Goal: Task Accomplishment & Management: Complete application form

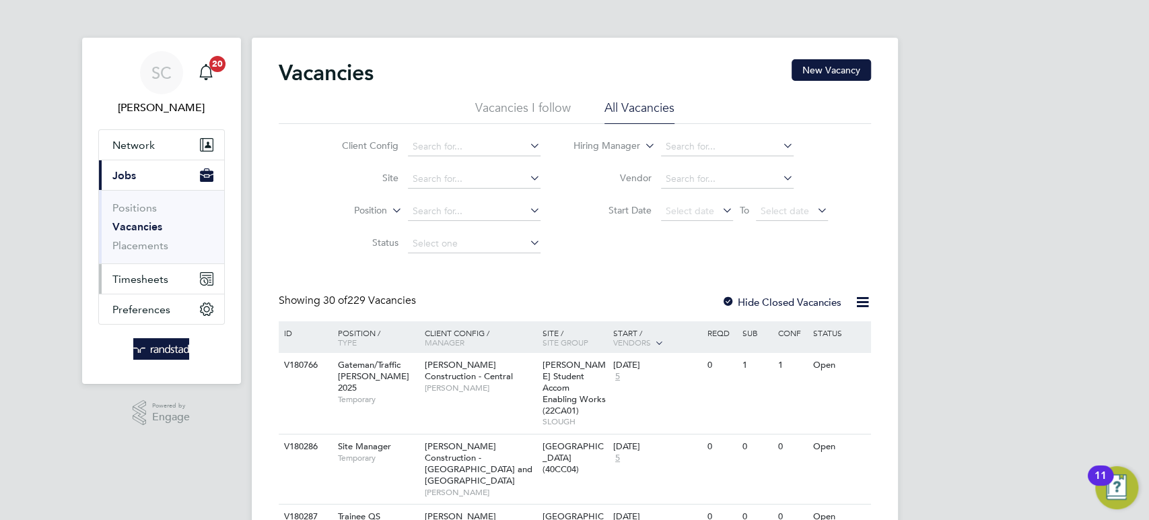
click at [141, 279] on span "Timesheets" at bounding box center [140, 279] width 56 height 13
click at [140, 282] on span "Timesheets" at bounding box center [140, 279] width 56 height 13
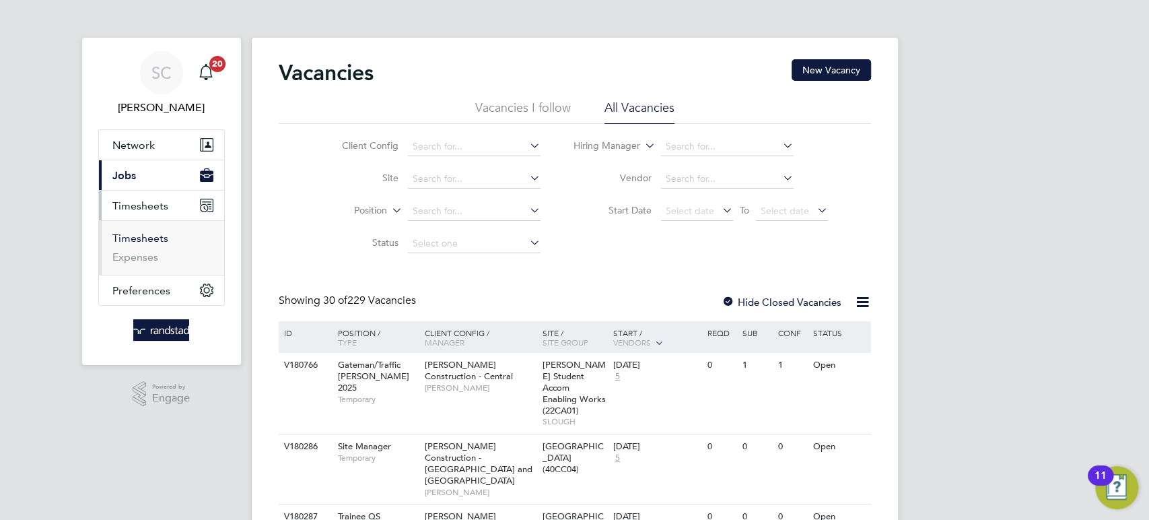
click at [142, 238] on link "Timesheets" at bounding box center [140, 238] width 56 height 13
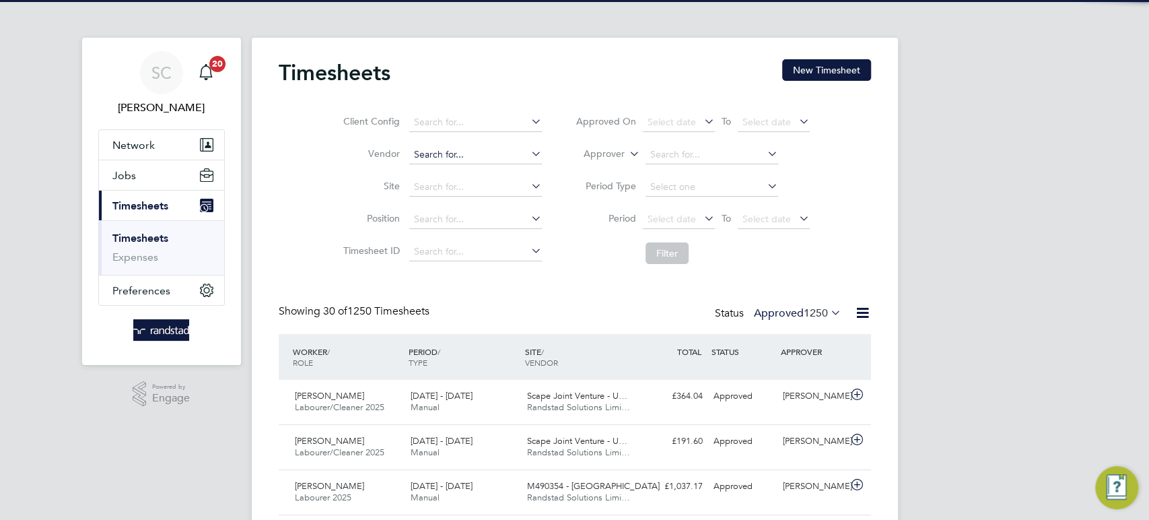
click at [818, 77] on button "New Timesheet" at bounding box center [826, 70] width 89 height 22
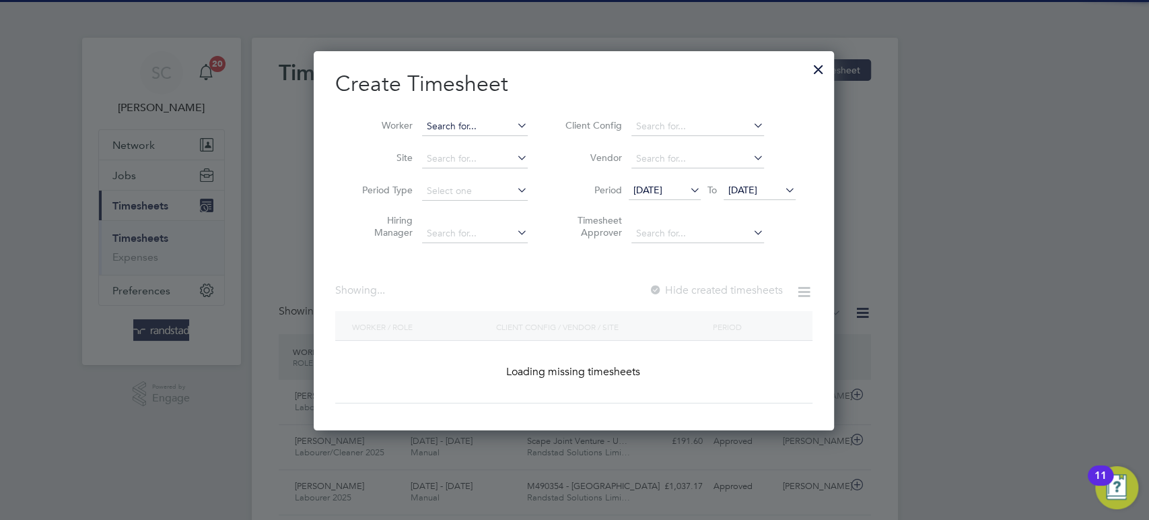
click at [438, 129] on input at bounding box center [475, 126] width 106 height 19
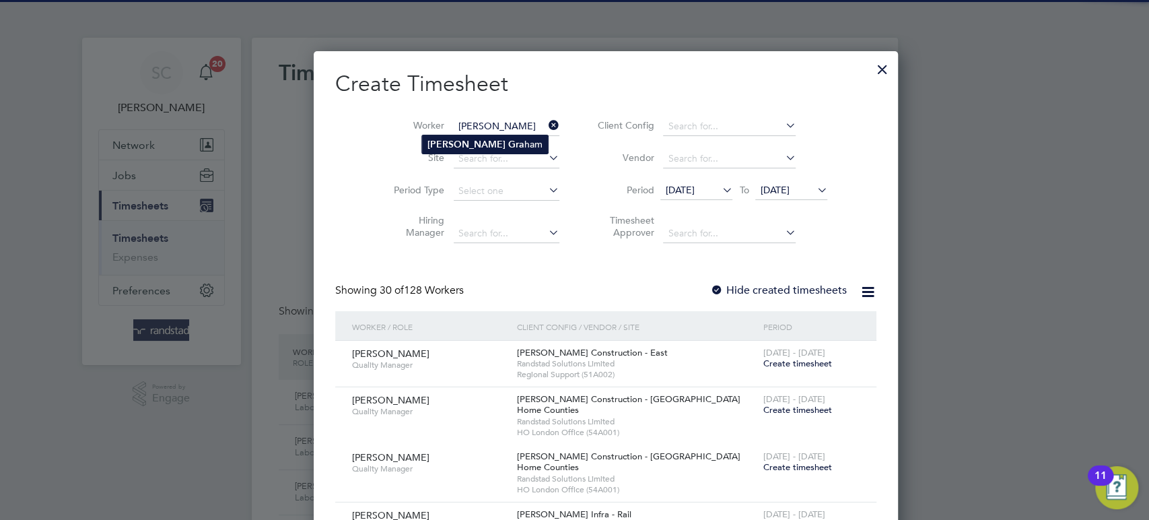
click at [445, 147] on b "[PERSON_NAME]" at bounding box center [467, 144] width 78 height 11
type input "[PERSON_NAME]"
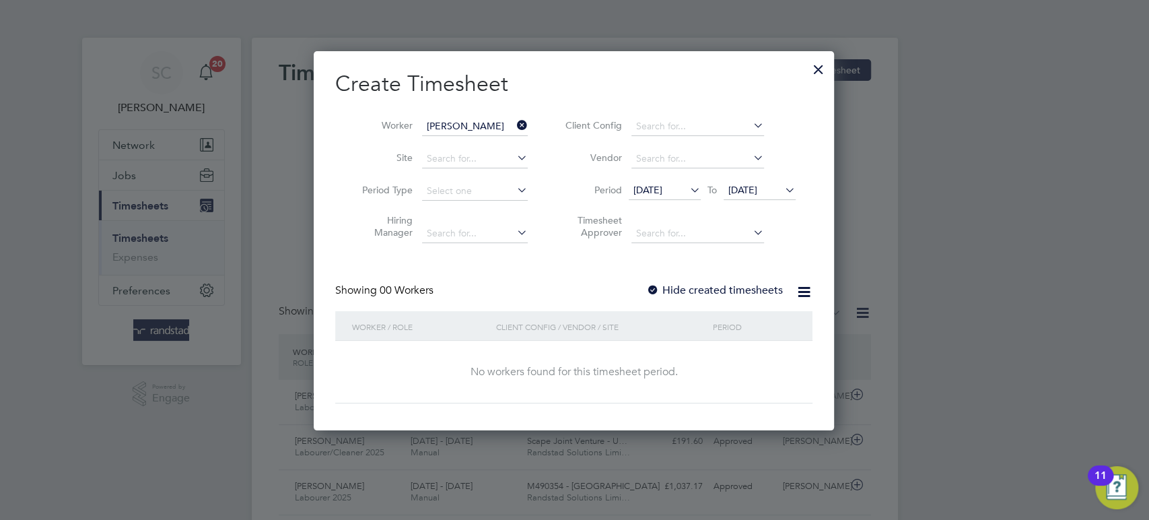
click at [654, 285] on div at bounding box center [652, 290] width 13 height 13
drag, startPoint x: 755, startPoint y: 190, endPoint x: 791, endPoint y: 243, distance: 64.0
click at [755, 190] on span "[DATE]" at bounding box center [742, 190] width 29 height 12
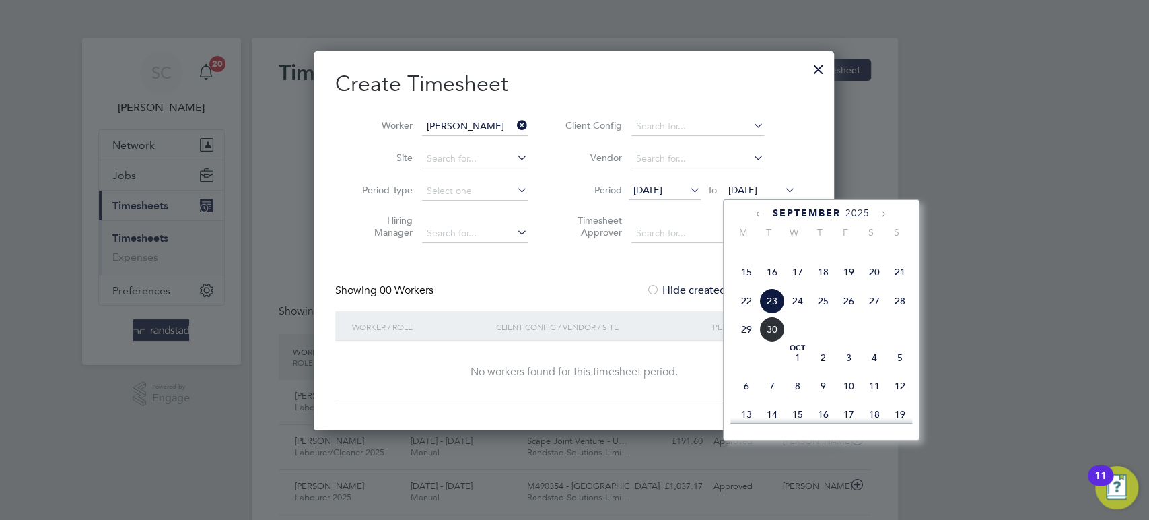
click at [842, 314] on span "26" at bounding box center [849, 301] width 26 height 26
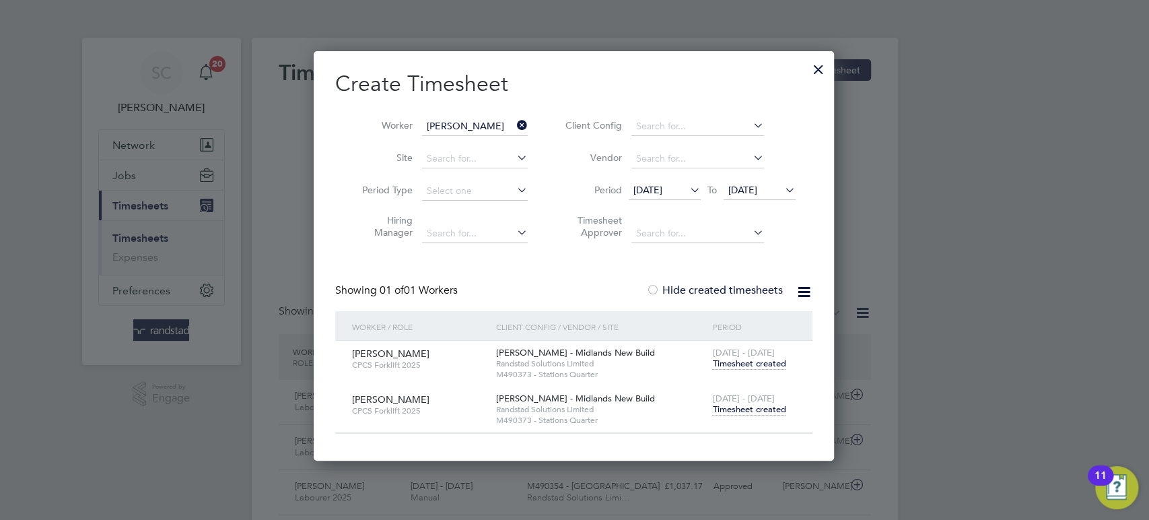
click at [747, 407] on span "Timesheet created" at bounding box center [748, 409] width 73 height 12
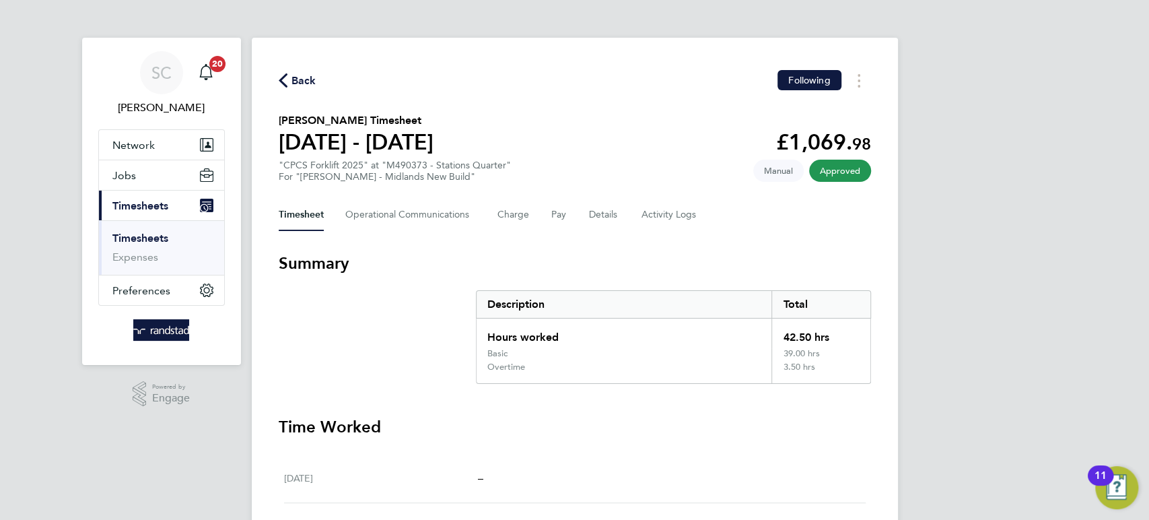
click at [298, 77] on span "Back" at bounding box center [304, 81] width 25 height 16
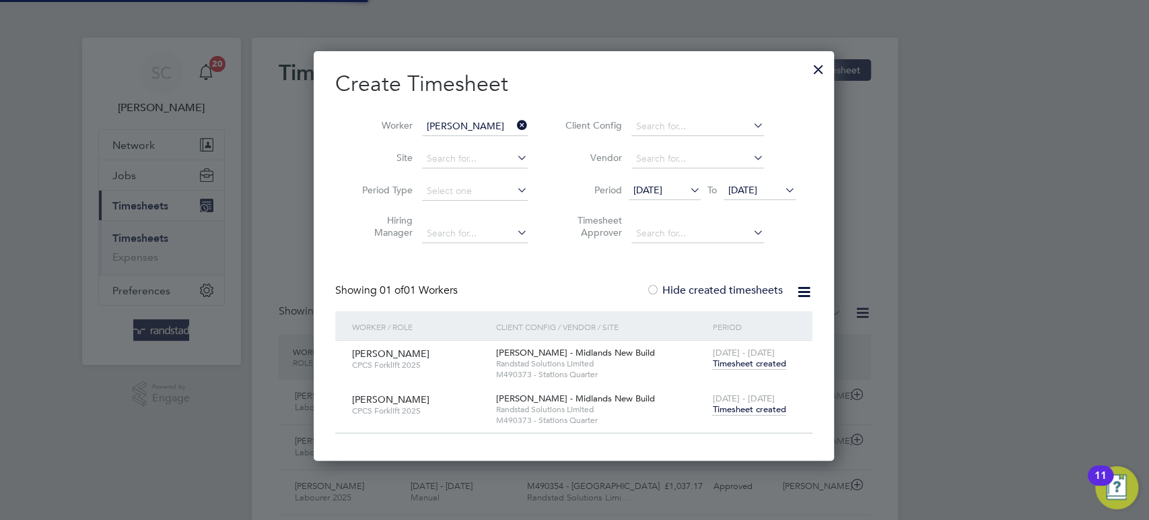
click at [480, 131] on input "[PERSON_NAME]" at bounding box center [475, 126] width 106 height 19
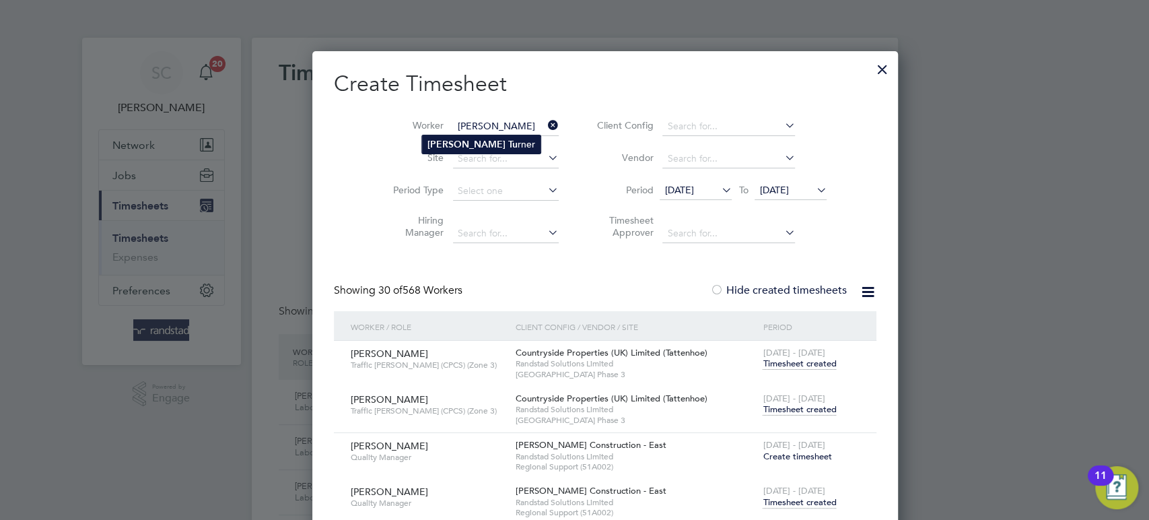
click at [473, 142] on li "[PERSON_NAME] rner" at bounding box center [481, 144] width 118 height 18
type input "[PERSON_NAME]"
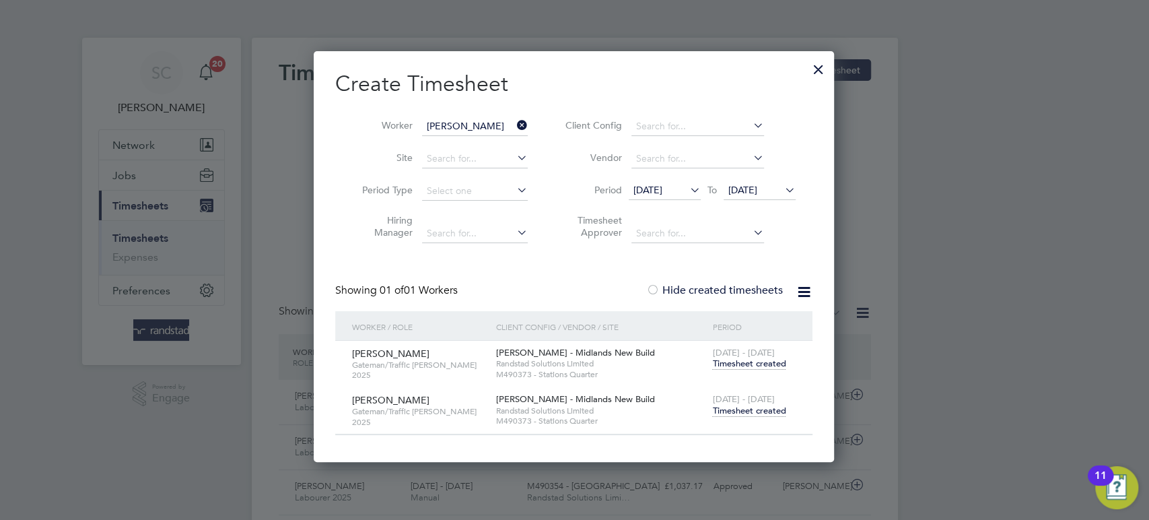
click at [738, 413] on span "Timesheet created" at bounding box center [748, 411] width 73 height 12
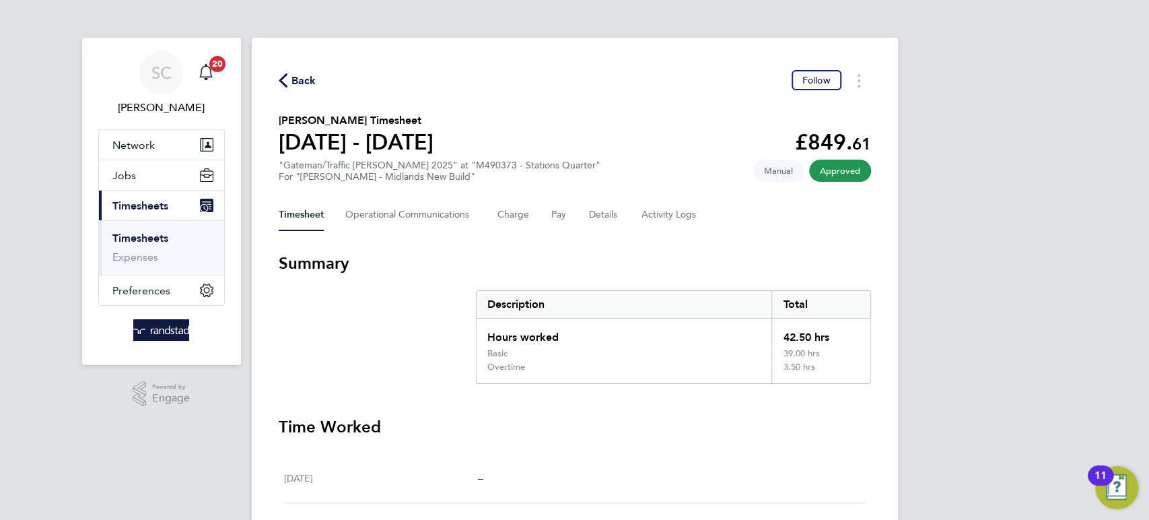
click at [302, 77] on span "Back" at bounding box center [304, 81] width 25 height 16
click at [0, 0] on input "[PERSON_NAME]" at bounding box center [0, 0] width 0 height 0
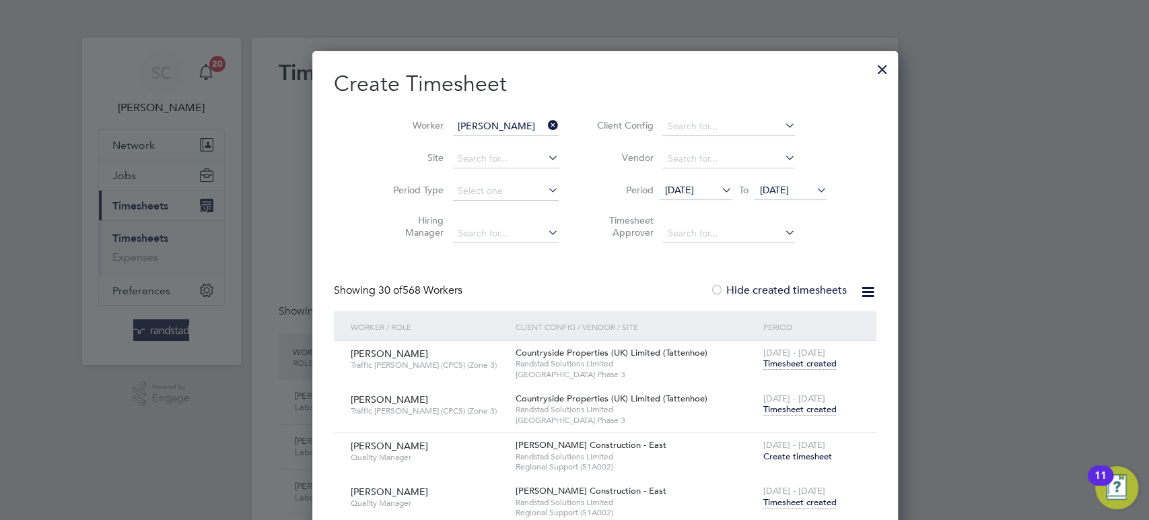
click at [508, 140] on b "Car" at bounding box center [515, 144] width 15 height 11
type input "[PERSON_NAME]"
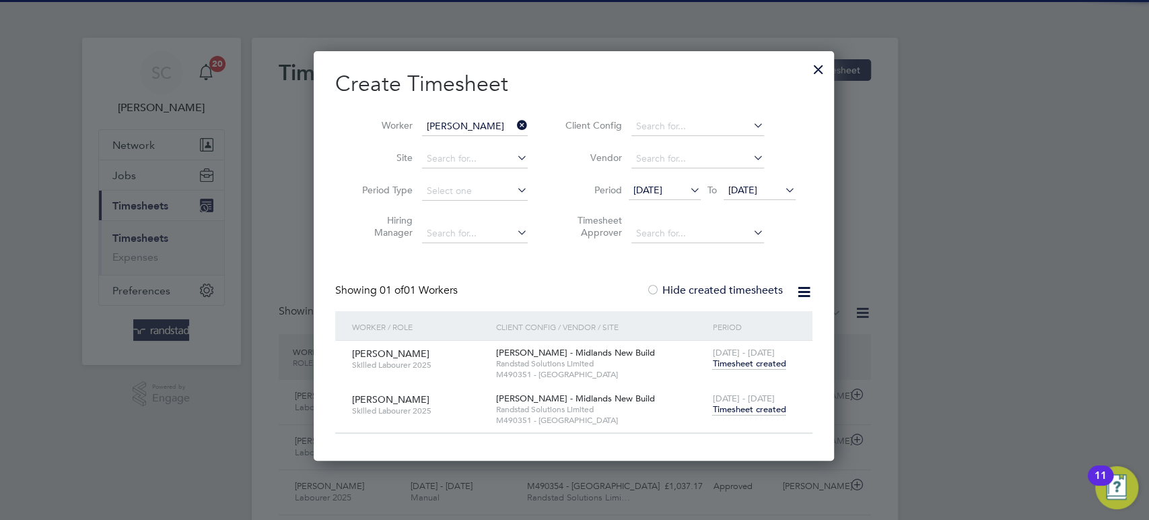
click at [745, 409] on span "Timesheet created" at bounding box center [748, 409] width 73 height 12
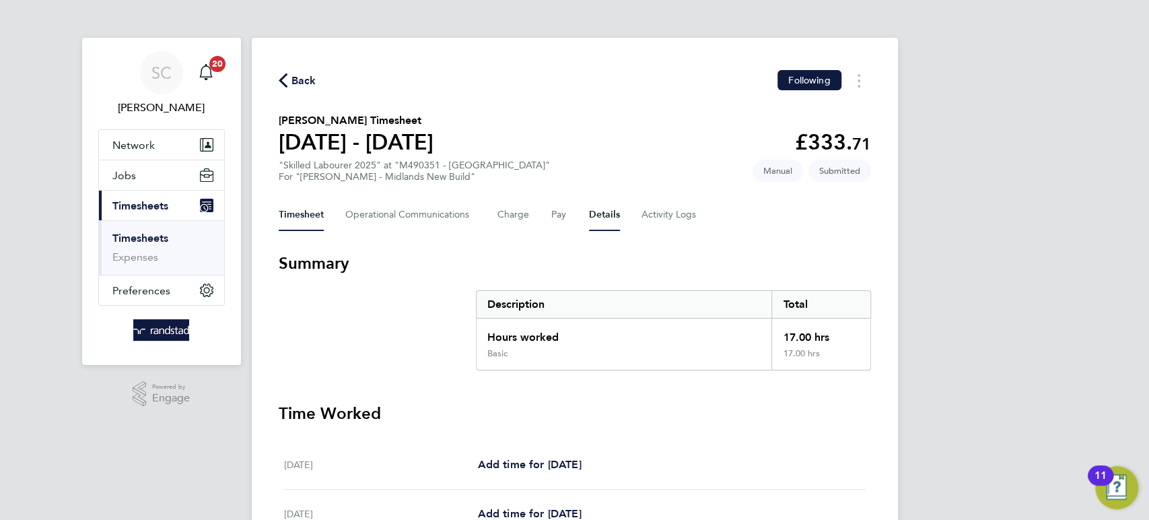
click at [589, 208] on button "Details" at bounding box center [604, 215] width 31 height 32
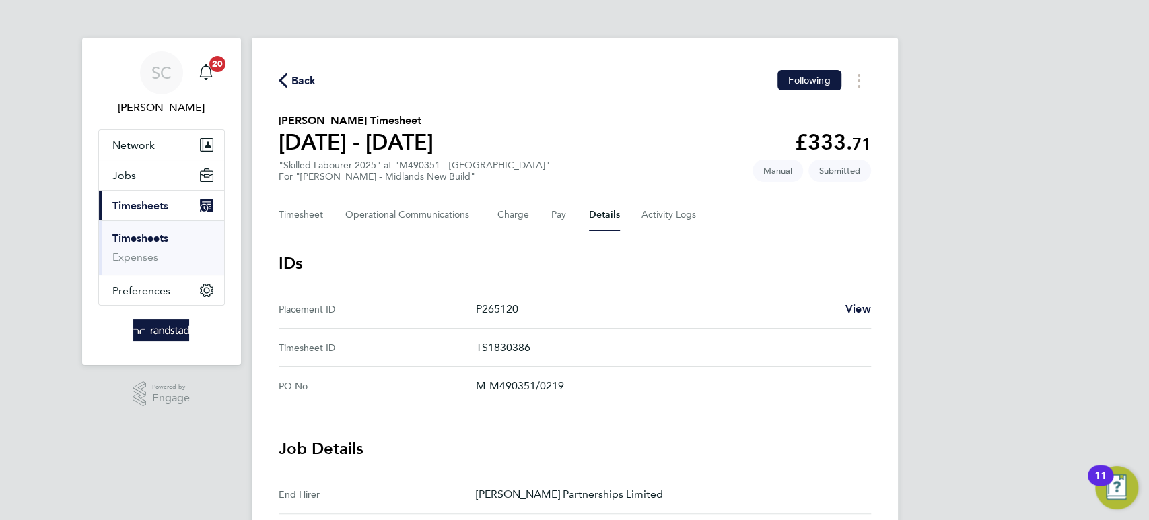
click at [305, 81] on span "Back" at bounding box center [304, 81] width 25 height 16
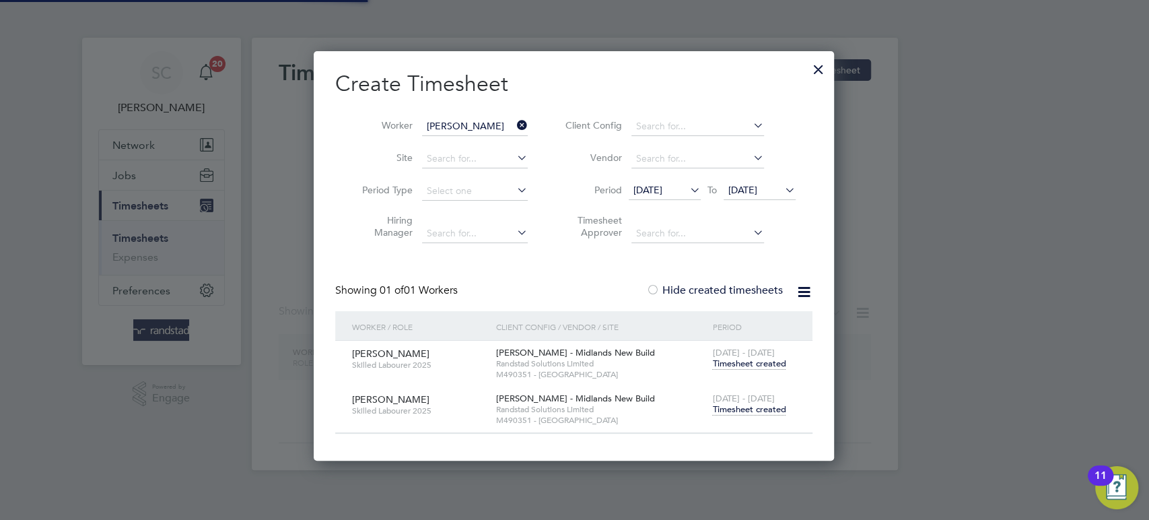
click at [448, 127] on input "[PERSON_NAME]" at bounding box center [475, 126] width 106 height 19
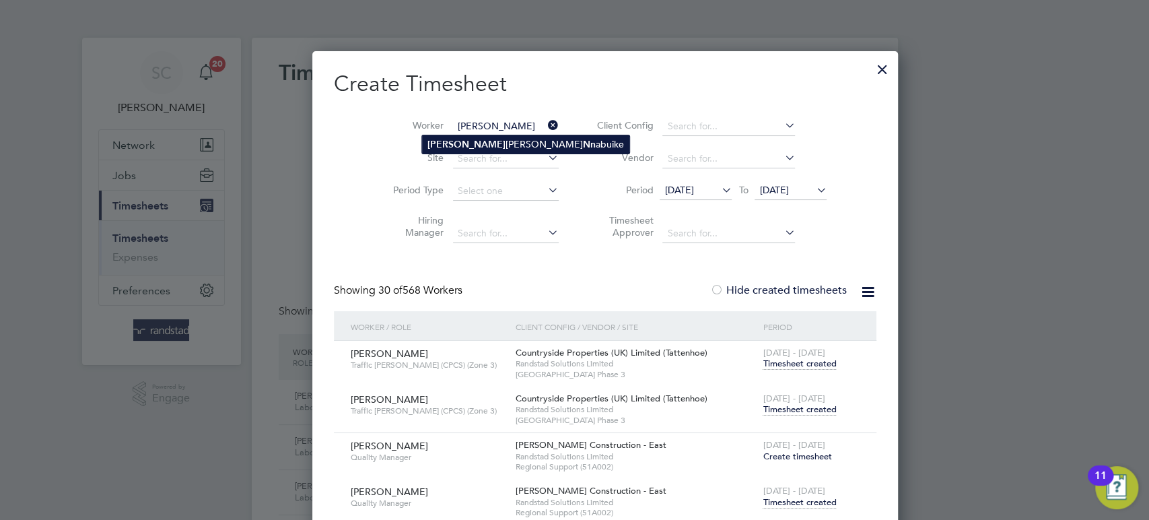
click at [447, 150] on li "[PERSON_NAME]" at bounding box center [525, 144] width 207 height 18
type input "[PERSON_NAME]"
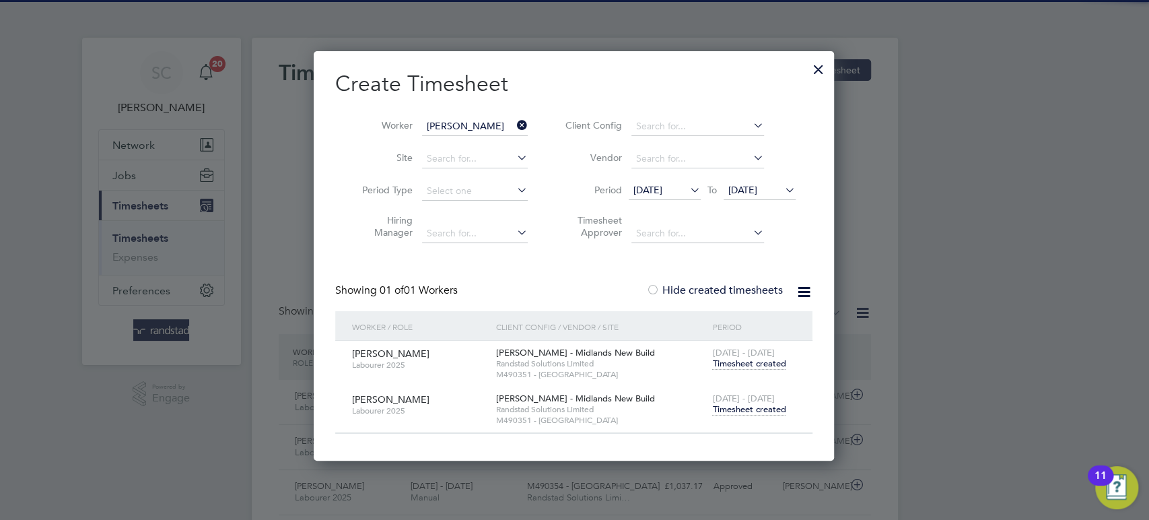
click at [745, 406] on span "Timesheet created" at bounding box center [748, 409] width 73 height 12
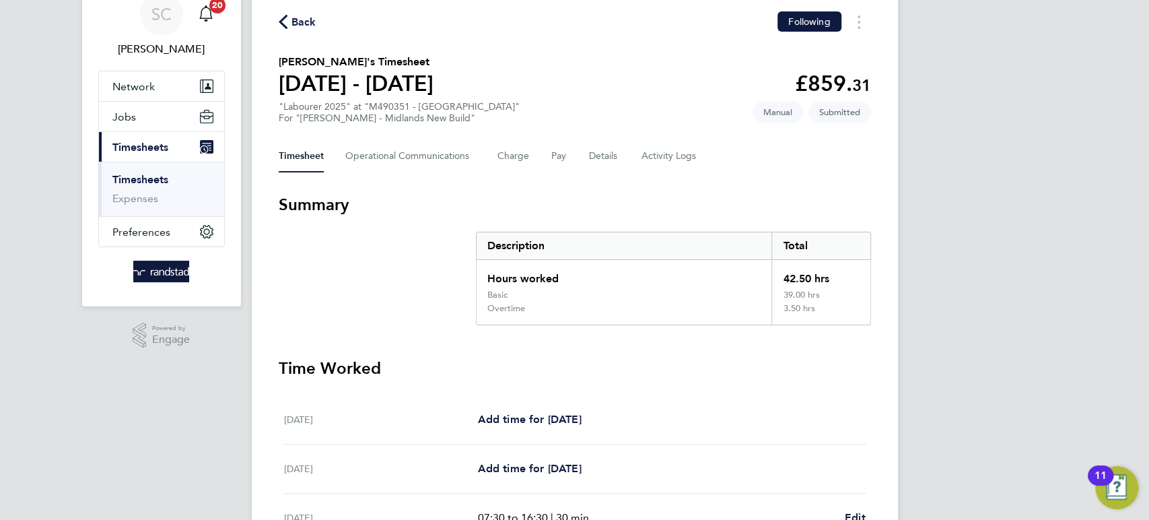
click at [304, 18] on span "Back" at bounding box center [304, 22] width 25 height 16
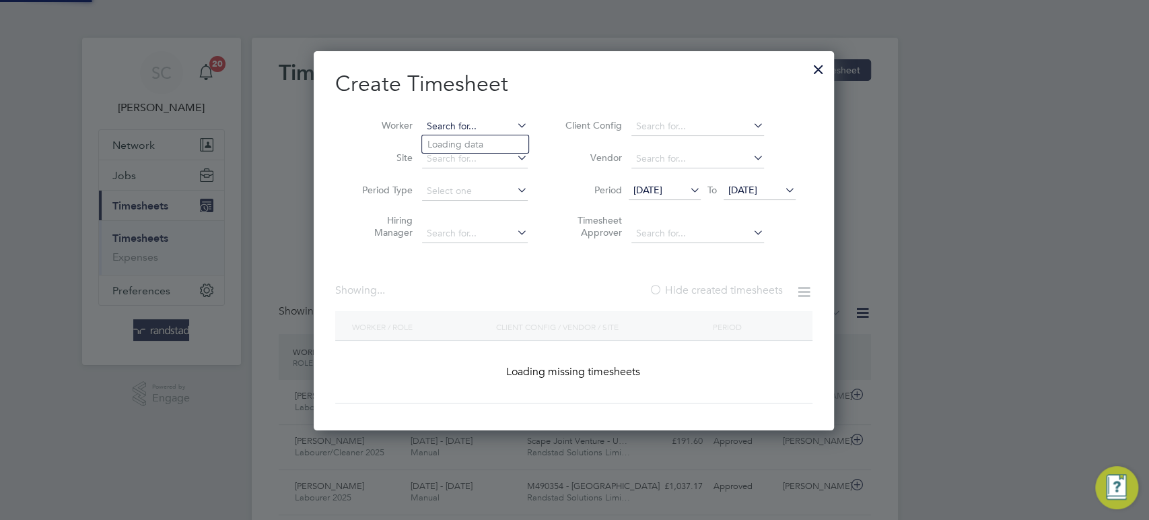
click at [446, 128] on input at bounding box center [475, 126] width 106 height 19
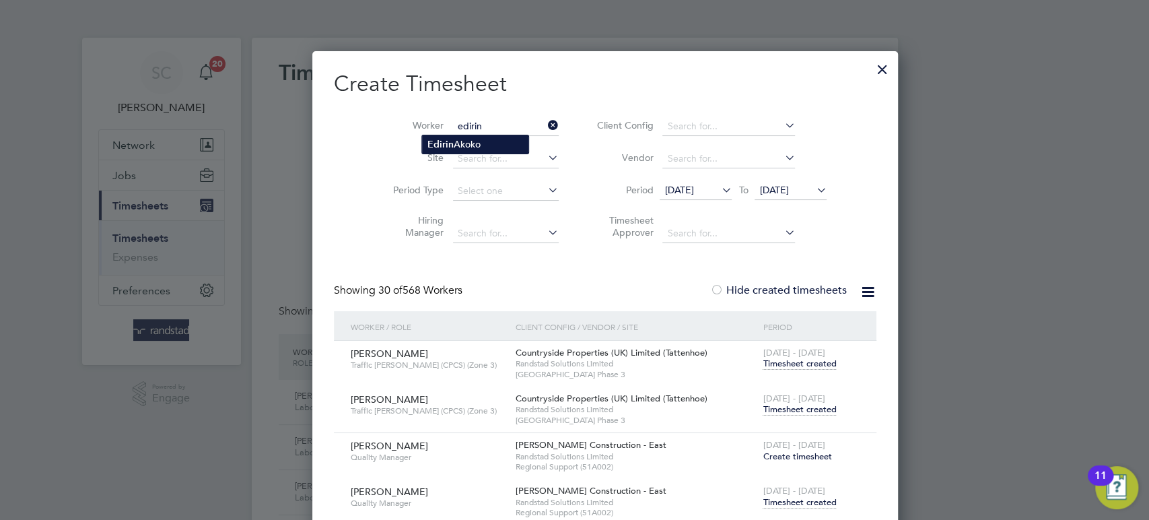
click at [444, 139] on b "Edirin" at bounding box center [441, 144] width 26 height 11
type input "[PERSON_NAME]"
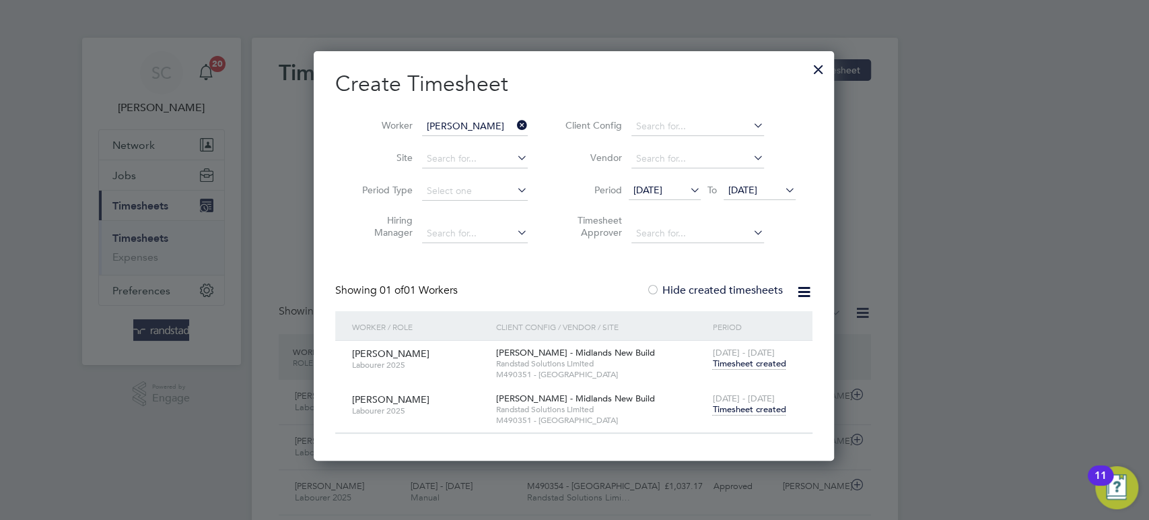
click at [757, 408] on span "Timesheet created" at bounding box center [748, 409] width 73 height 12
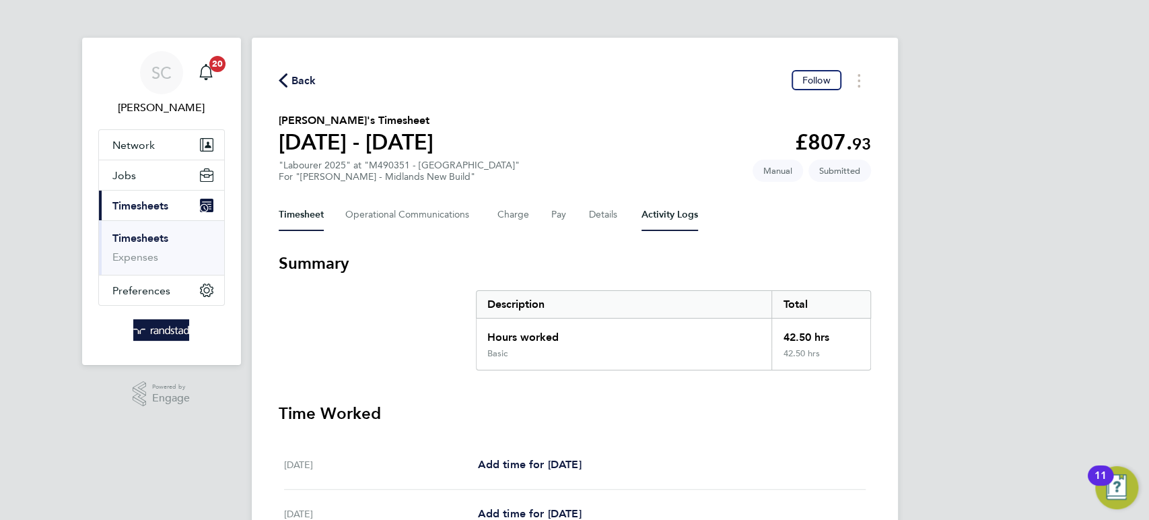
click at [671, 217] on Logs-tab "Activity Logs" at bounding box center [670, 215] width 57 height 32
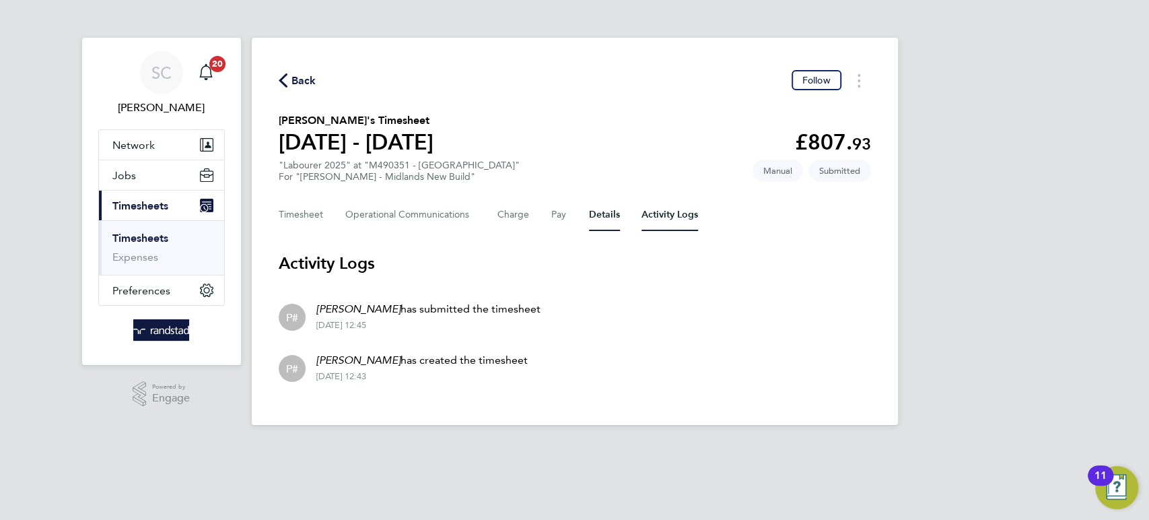
click at [611, 211] on button "Details" at bounding box center [604, 215] width 31 height 32
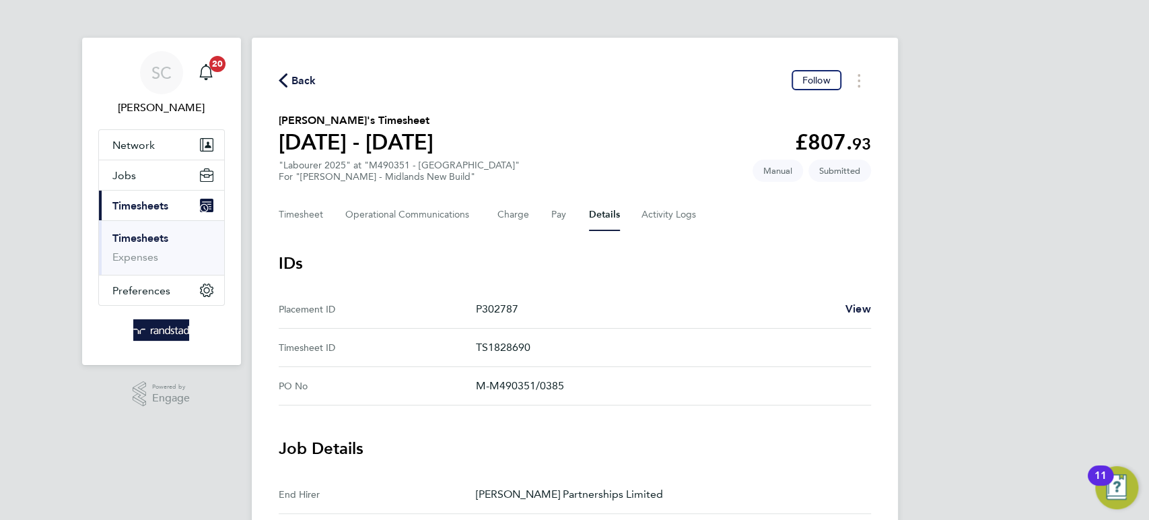
click at [306, 77] on span "Back" at bounding box center [304, 81] width 25 height 16
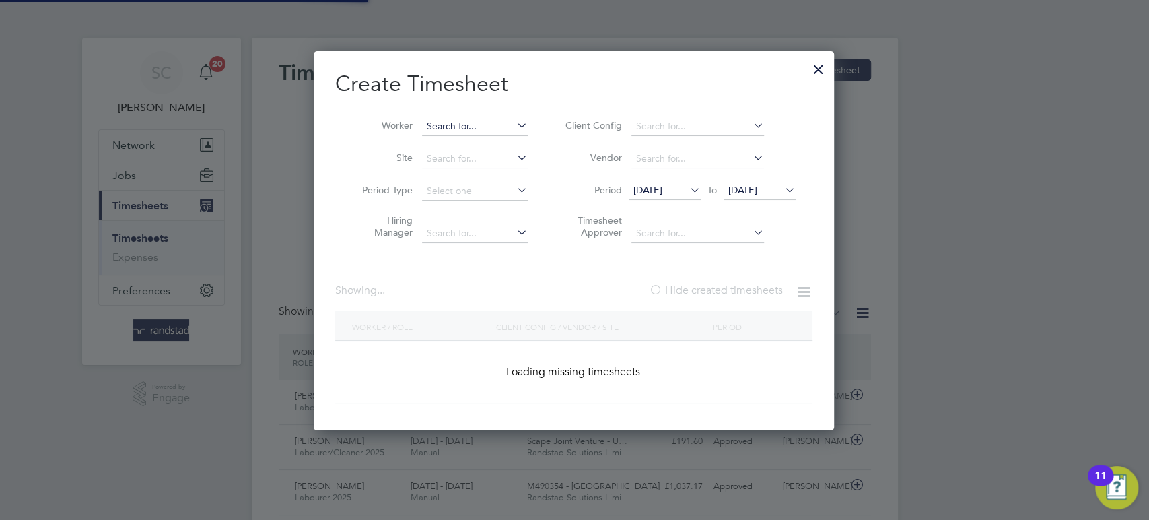
click at [455, 129] on input at bounding box center [475, 126] width 106 height 19
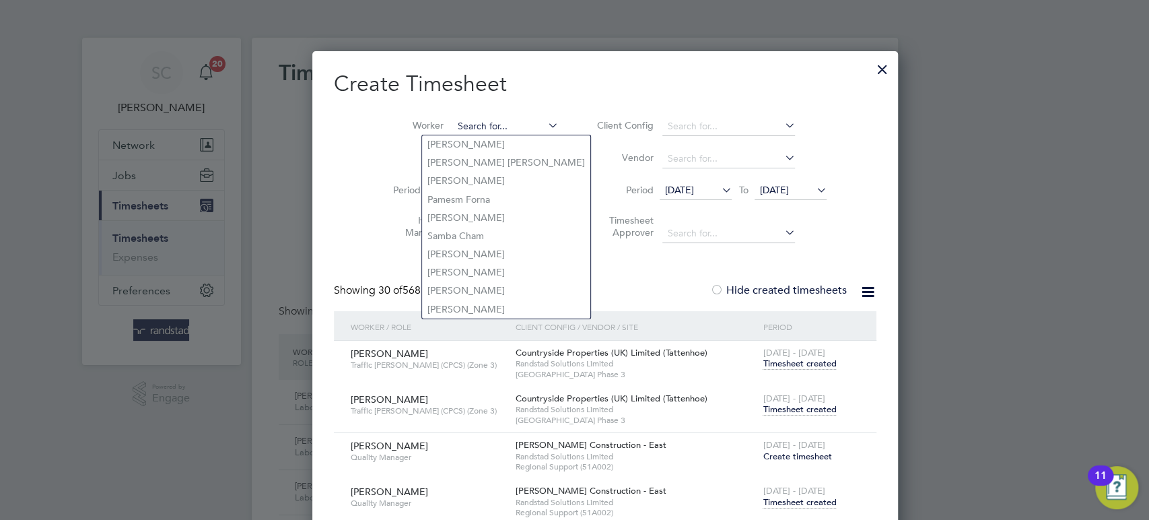
paste input "[PERSON_NAME]"
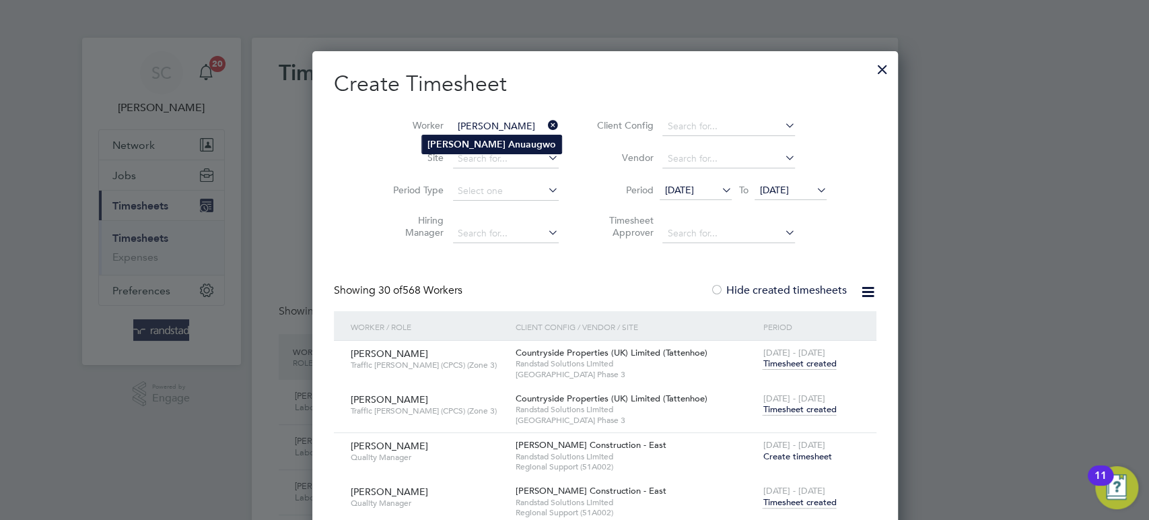
type input "[PERSON_NAME]"
click at [455, 141] on b "[PERSON_NAME]" at bounding box center [467, 144] width 78 height 11
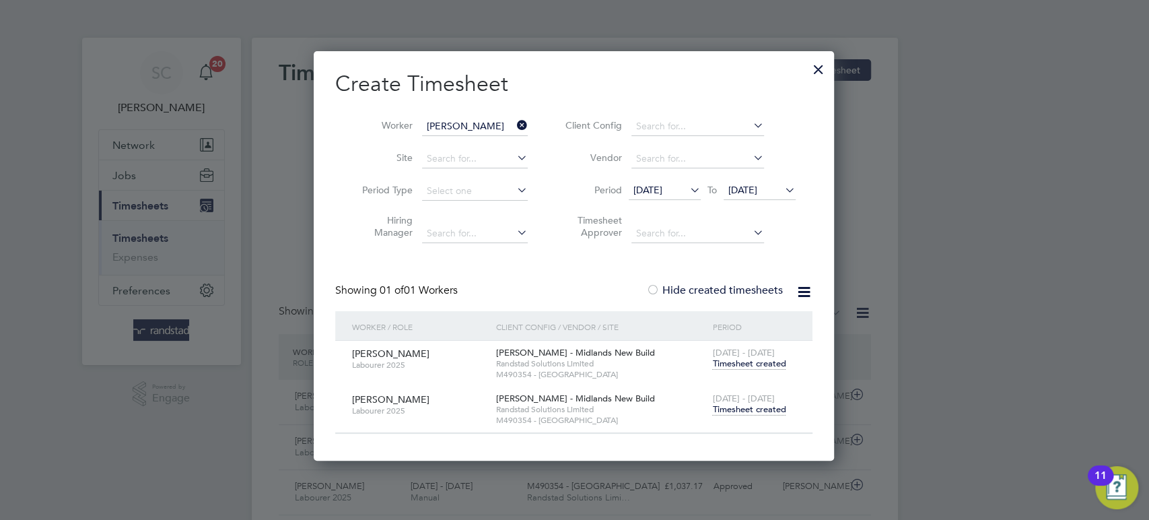
click at [741, 408] on span "Timesheet created" at bounding box center [748, 409] width 73 height 12
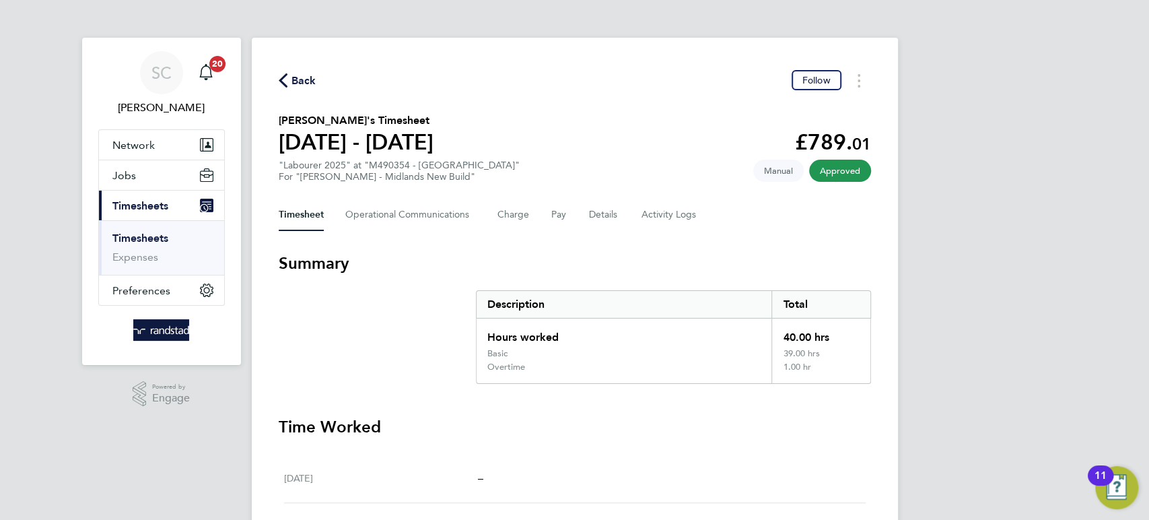
click at [294, 83] on span "Back" at bounding box center [304, 81] width 25 height 16
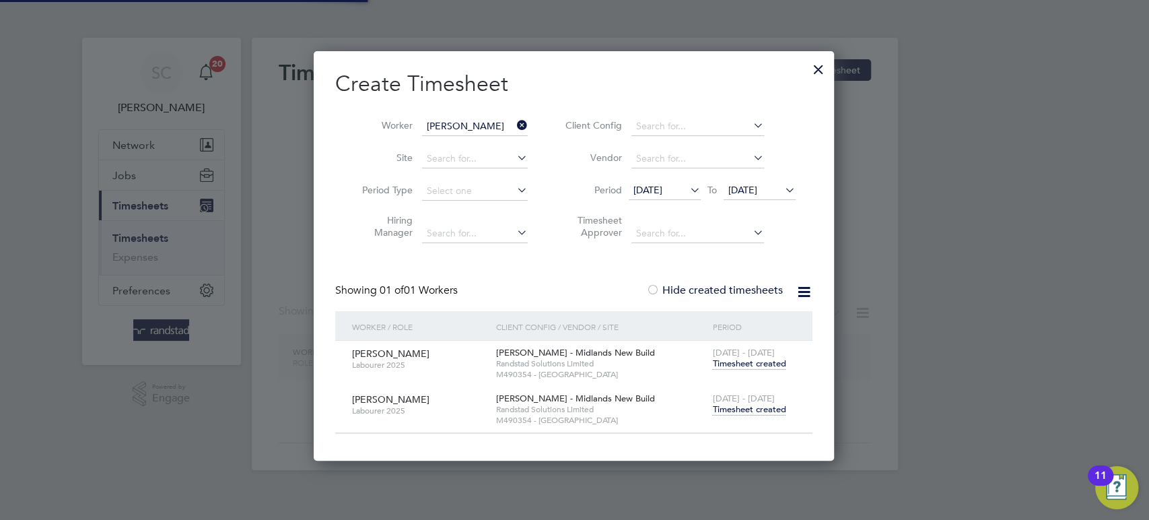
click at [481, 125] on input "[PERSON_NAME]" at bounding box center [475, 126] width 106 height 19
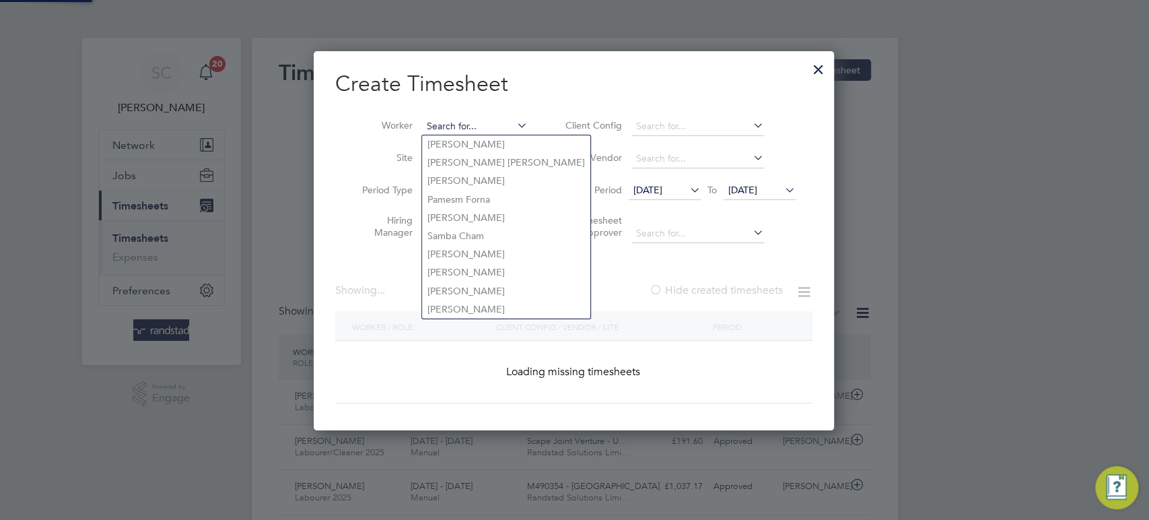
paste input "[PERSON_NAME]"
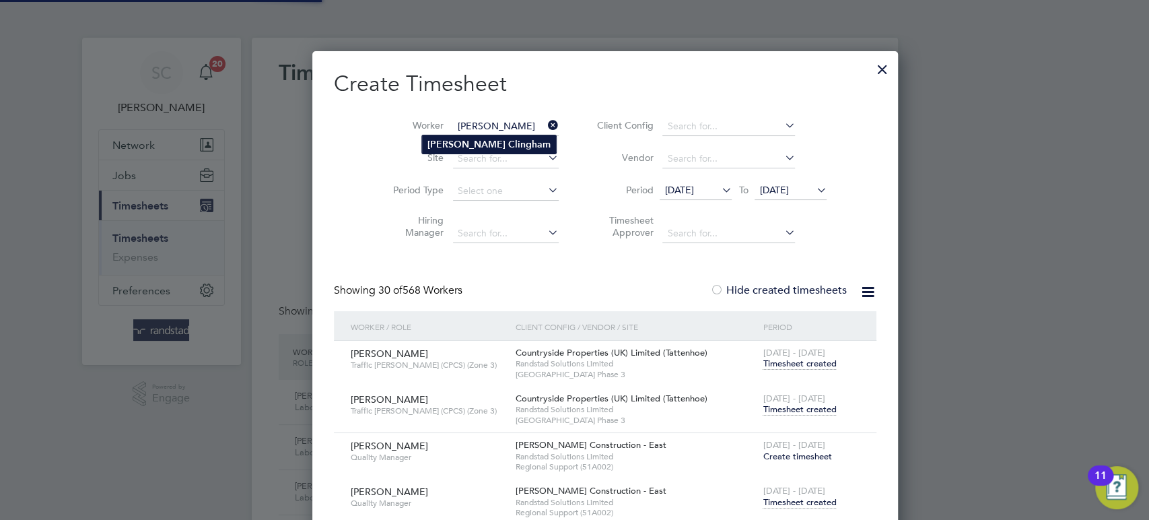
type input "[PERSON_NAME]"
click at [508, 141] on b "Clingham" at bounding box center [529, 144] width 42 height 11
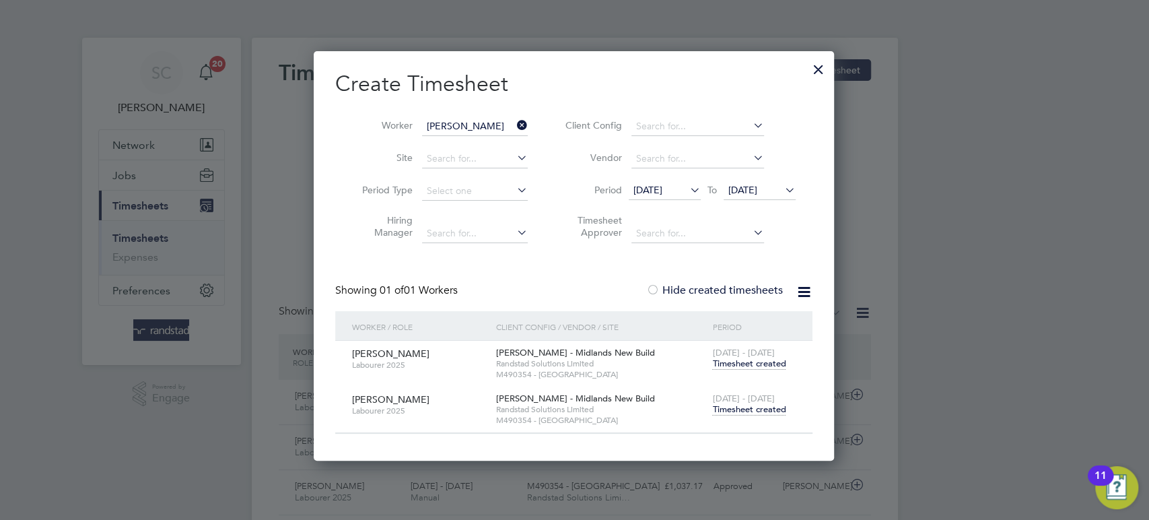
click at [740, 412] on span "Timesheet created" at bounding box center [748, 409] width 73 height 12
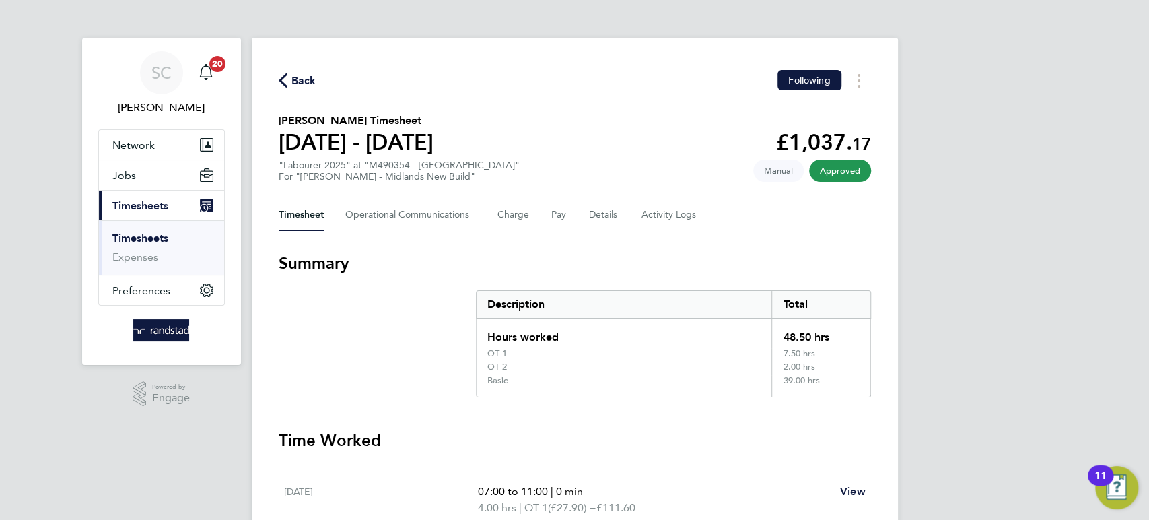
click at [304, 79] on span "Back" at bounding box center [304, 81] width 25 height 16
click at [0, 0] on input "[PERSON_NAME]" at bounding box center [0, 0] width 0 height 0
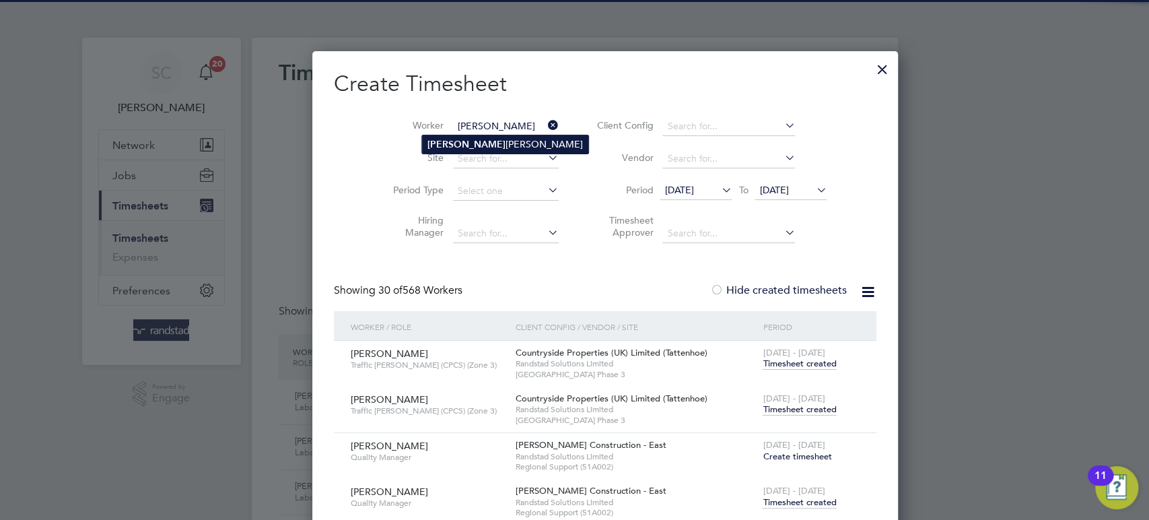
click at [447, 139] on b "[PERSON_NAME]" at bounding box center [467, 144] width 78 height 11
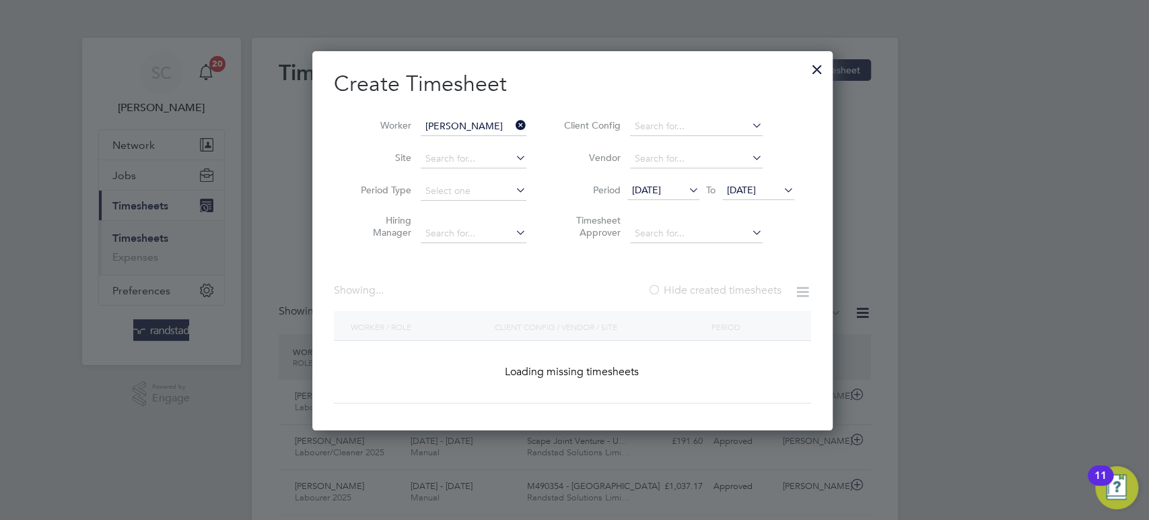
type input "[PERSON_NAME]"
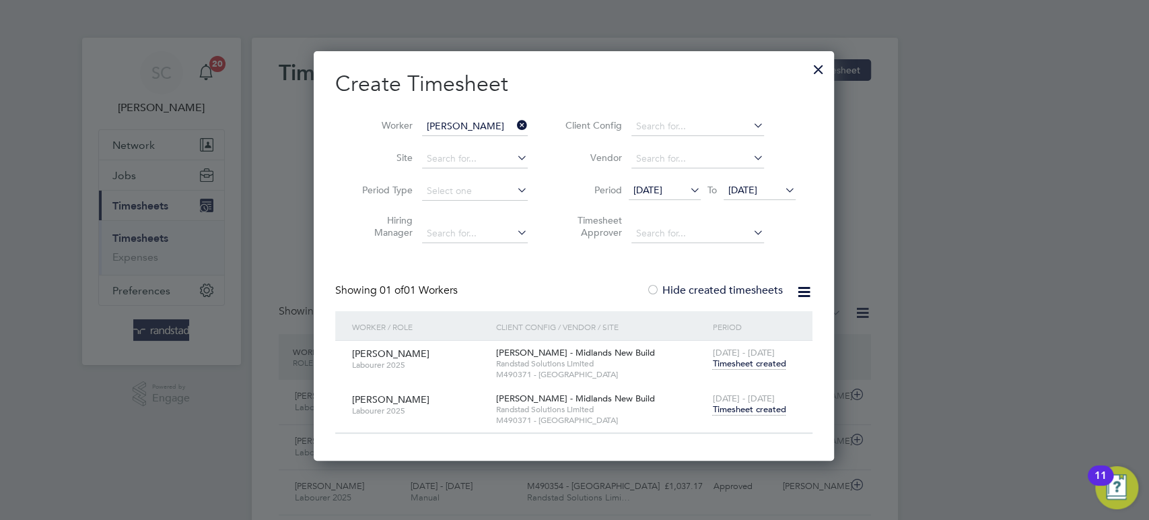
click at [764, 412] on span "Timesheet created" at bounding box center [748, 409] width 73 height 12
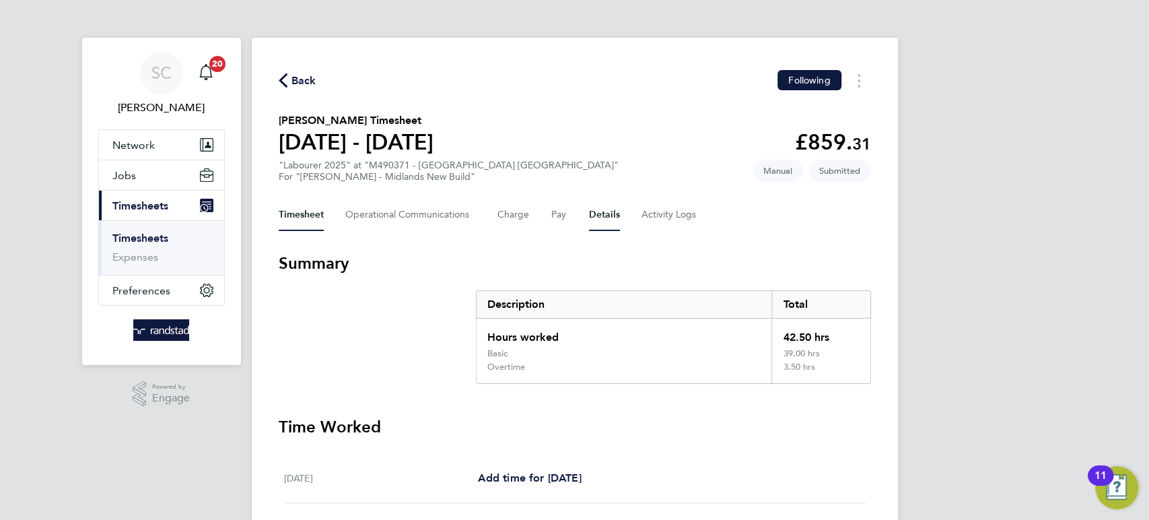
click at [589, 211] on button "Details" at bounding box center [604, 215] width 31 height 32
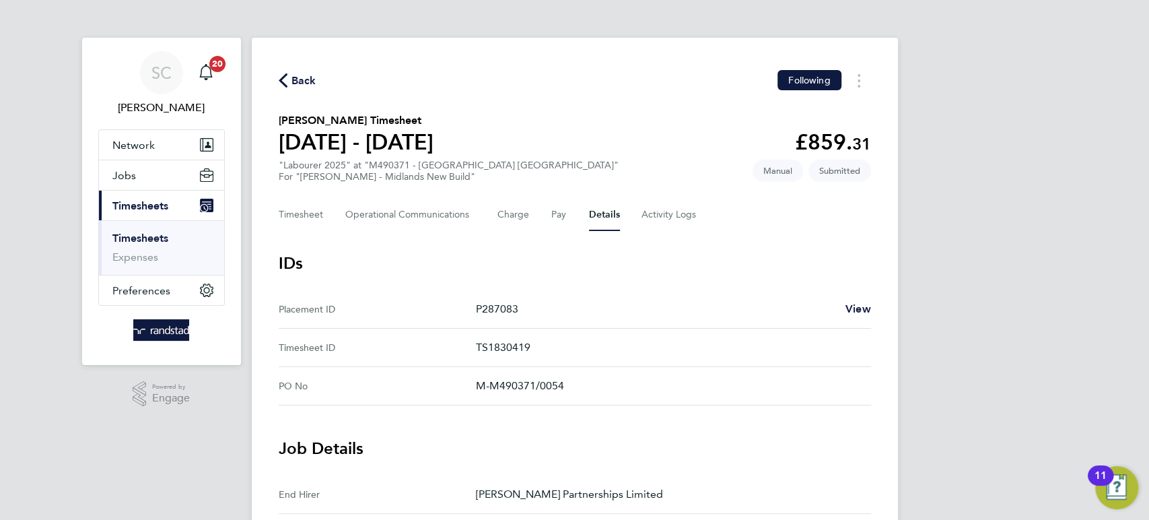
click at [306, 82] on span "Back" at bounding box center [304, 81] width 25 height 16
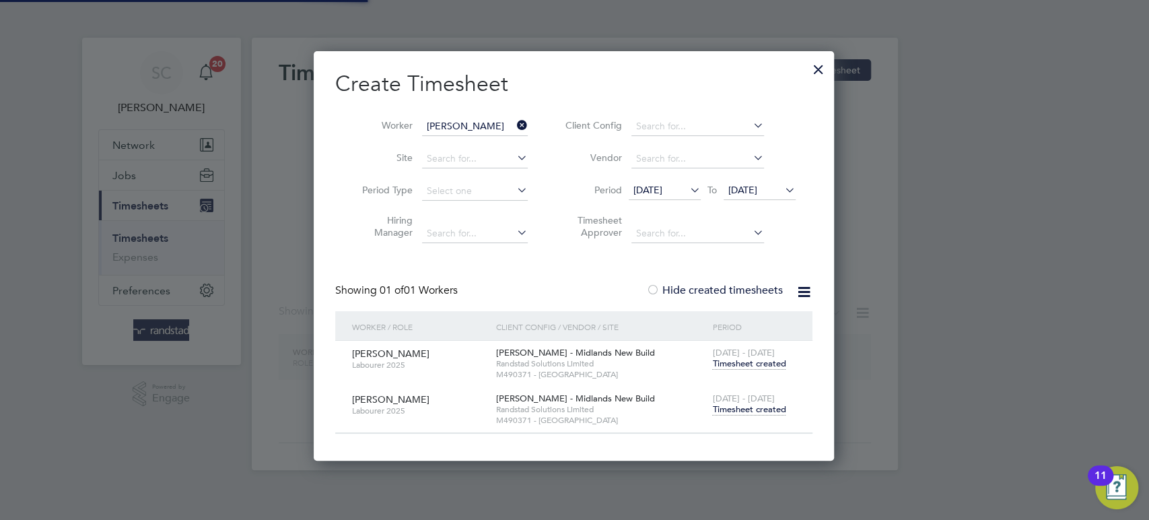
click at [455, 125] on input "[PERSON_NAME]" at bounding box center [475, 126] width 106 height 19
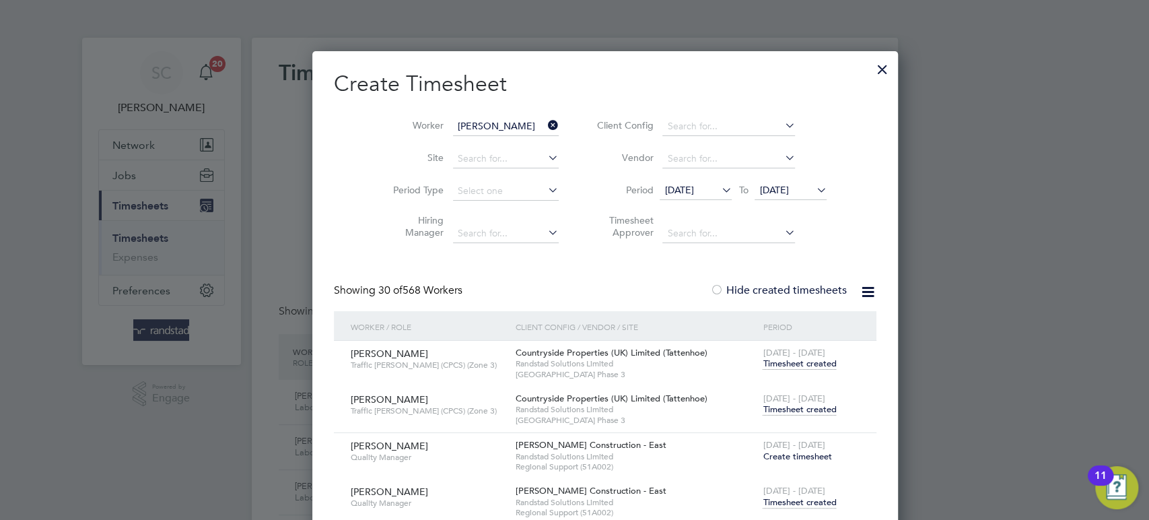
click at [473, 178] on li "[PERSON_NAME]" at bounding box center [510, 181] width 177 height 18
type input "[PERSON_NAME]"
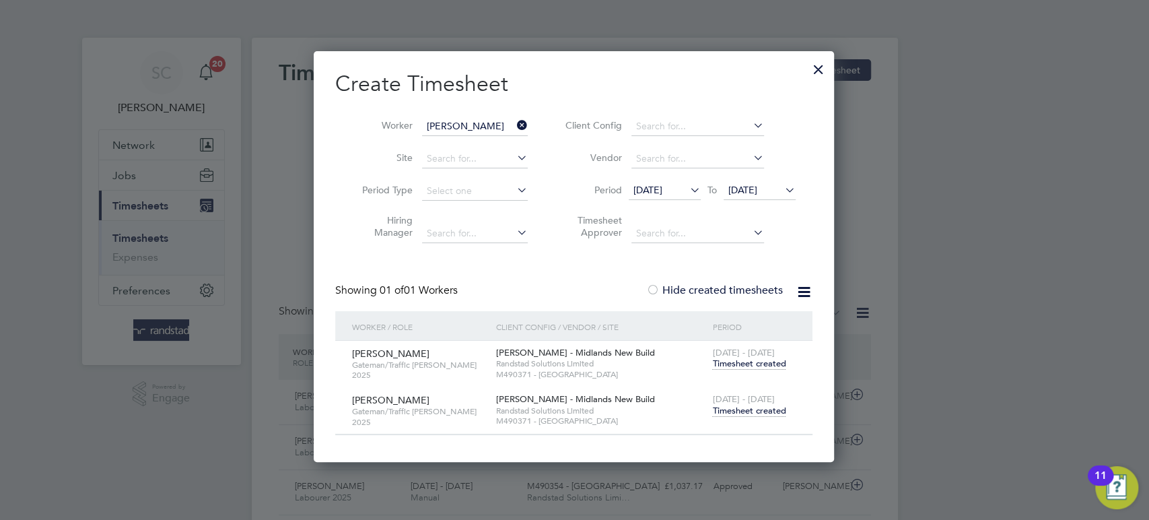
click at [744, 411] on span "Timesheet created" at bounding box center [748, 411] width 73 height 12
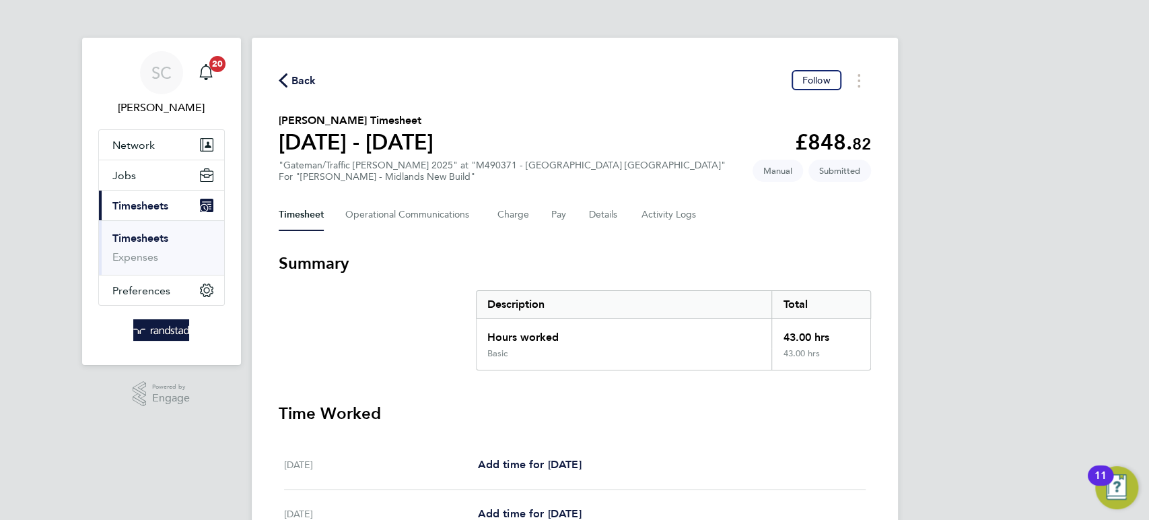
click at [303, 84] on span "Back" at bounding box center [304, 81] width 25 height 16
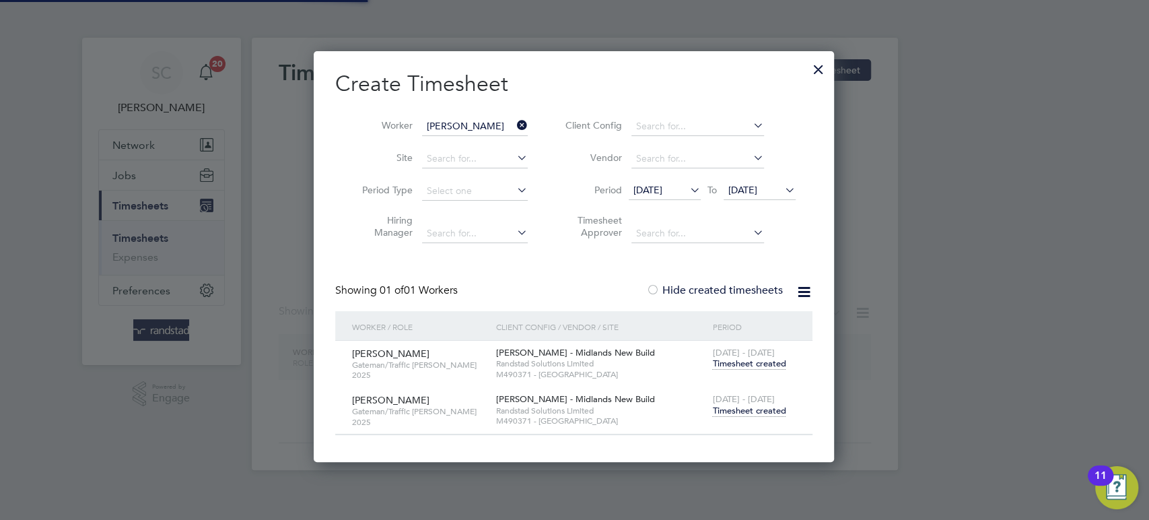
click at [457, 126] on input "[PERSON_NAME]" at bounding box center [475, 126] width 106 height 19
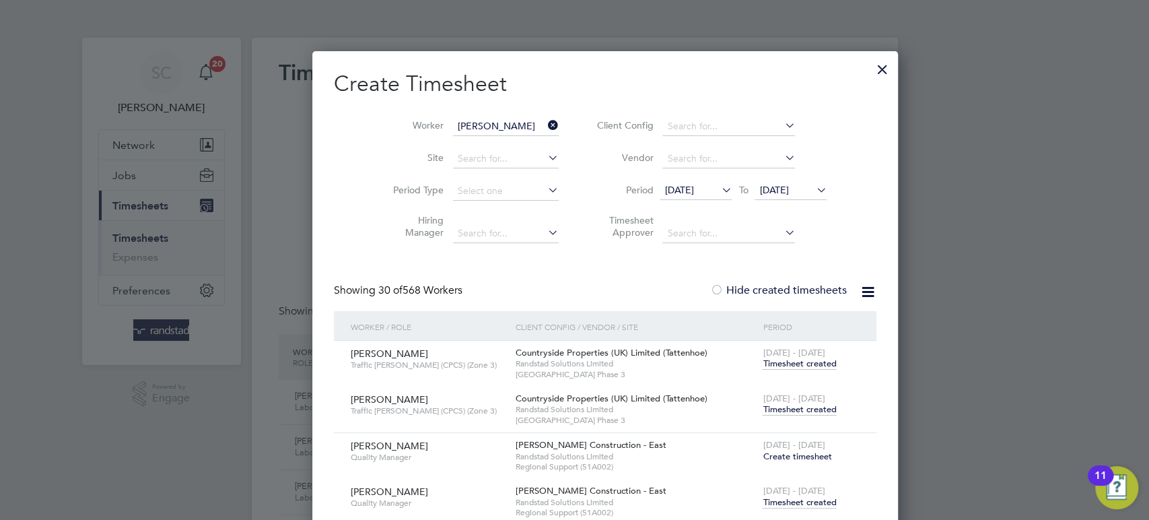
click at [458, 139] on b "[PERSON_NAME]" at bounding box center [467, 144] width 78 height 11
type input "[PERSON_NAME]"
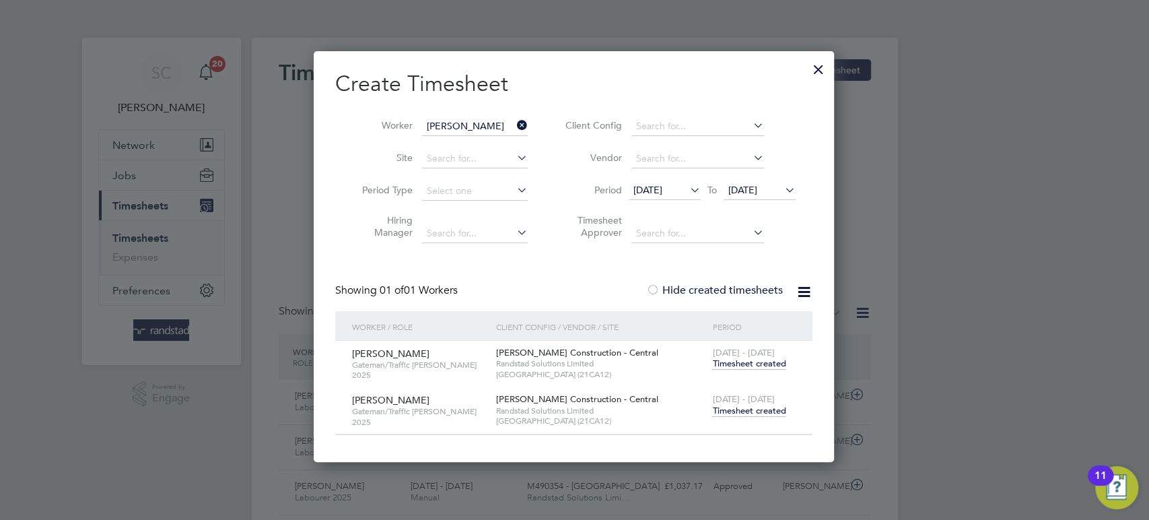
click at [750, 407] on span "Timesheet created" at bounding box center [748, 411] width 73 height 12
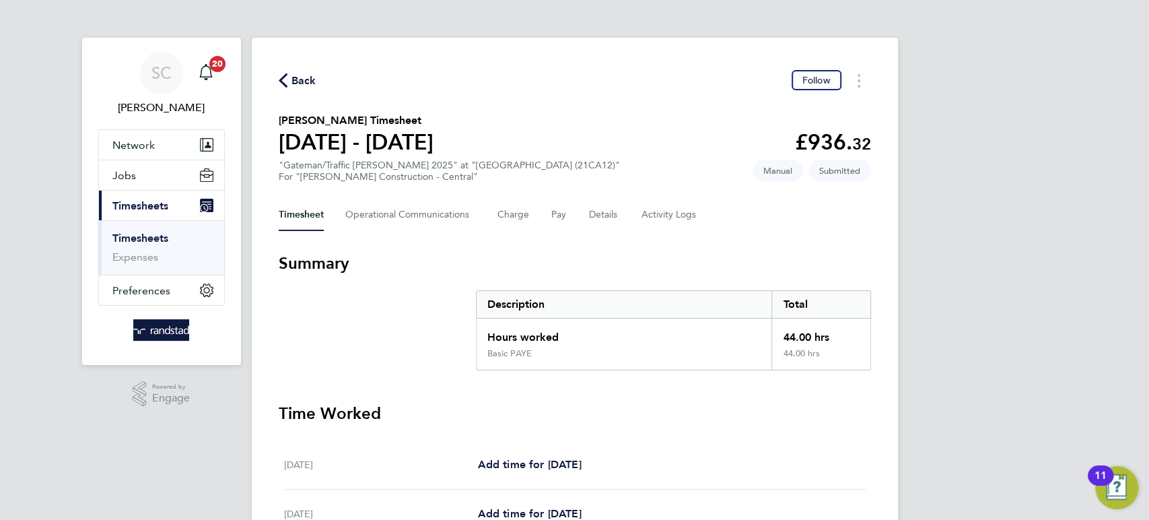
click at [304, 79] on span "Back" at bounding box center [304, 81] width 25 height 16
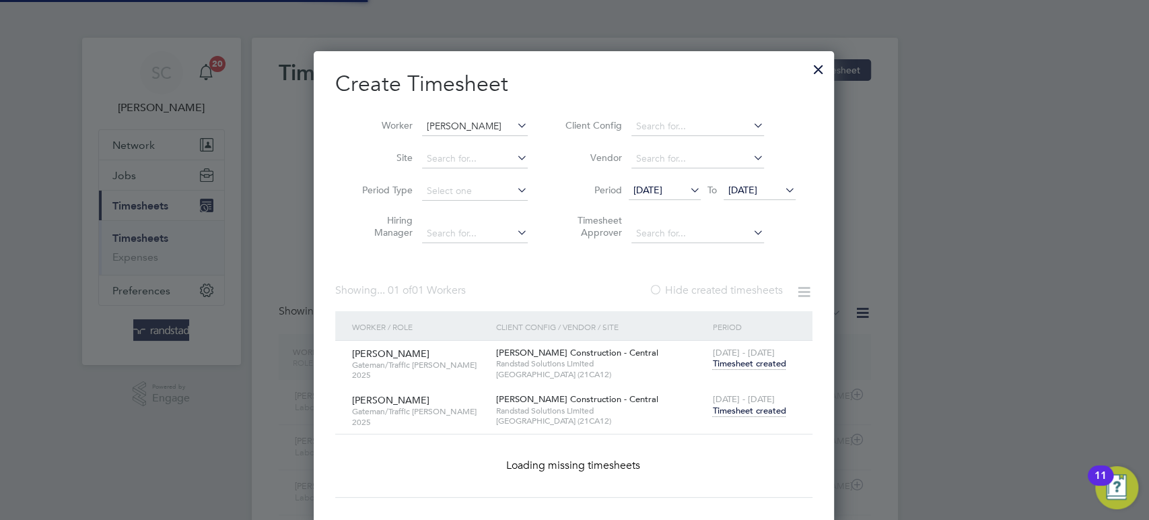
click at [448, 128] on input "[PERSON_NAME]" at bounding box center [475, 126] width 106 height 19
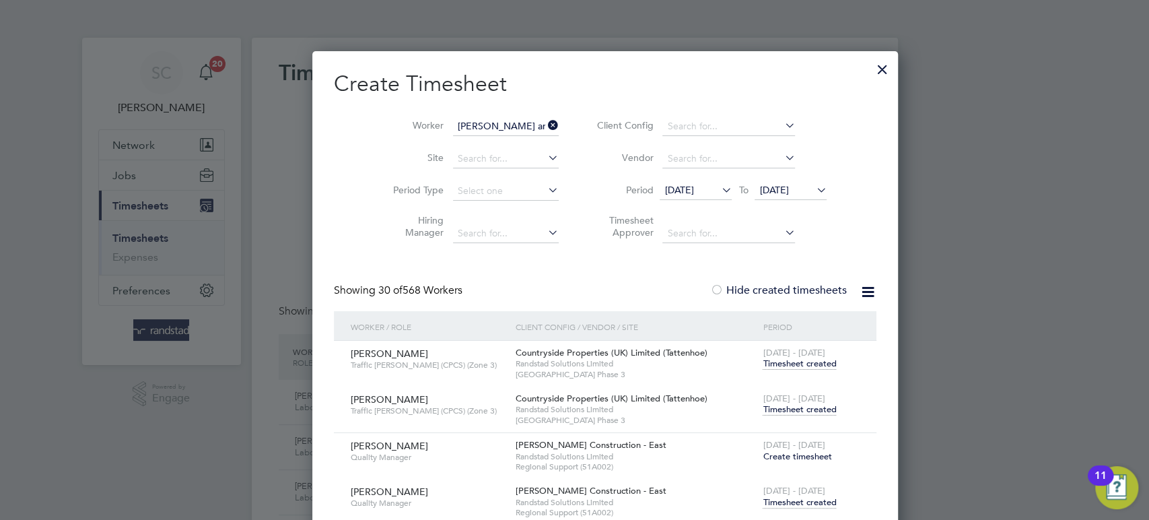
click at [446, 140] on b "an" at bounding box center [443, 144] width 11 height 11
type input "[PERSON_NAME]"
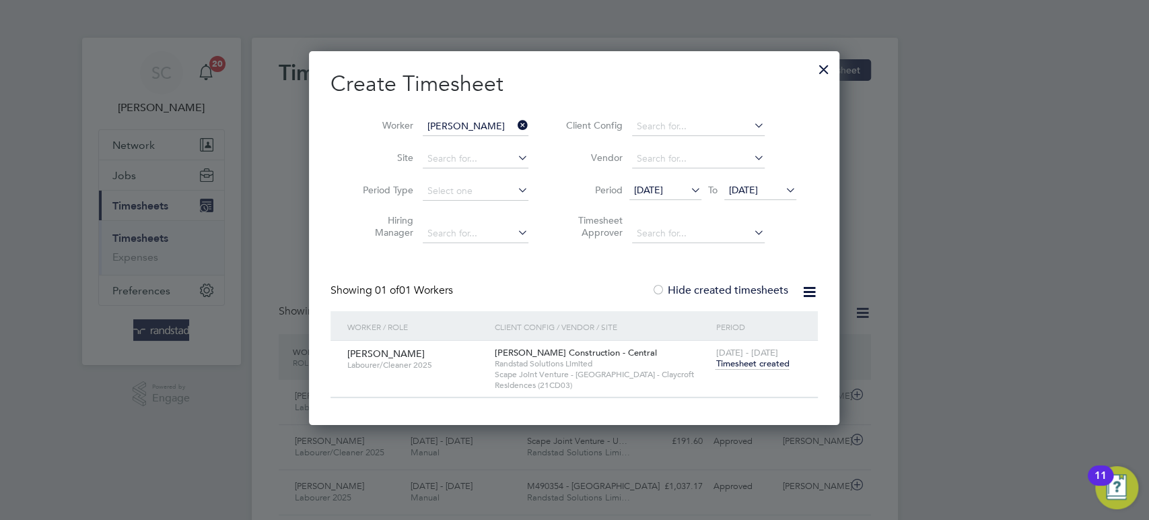
click at [746, 364] on span "Timesheet created" at bounding box center [752, 363] width 73 height 12
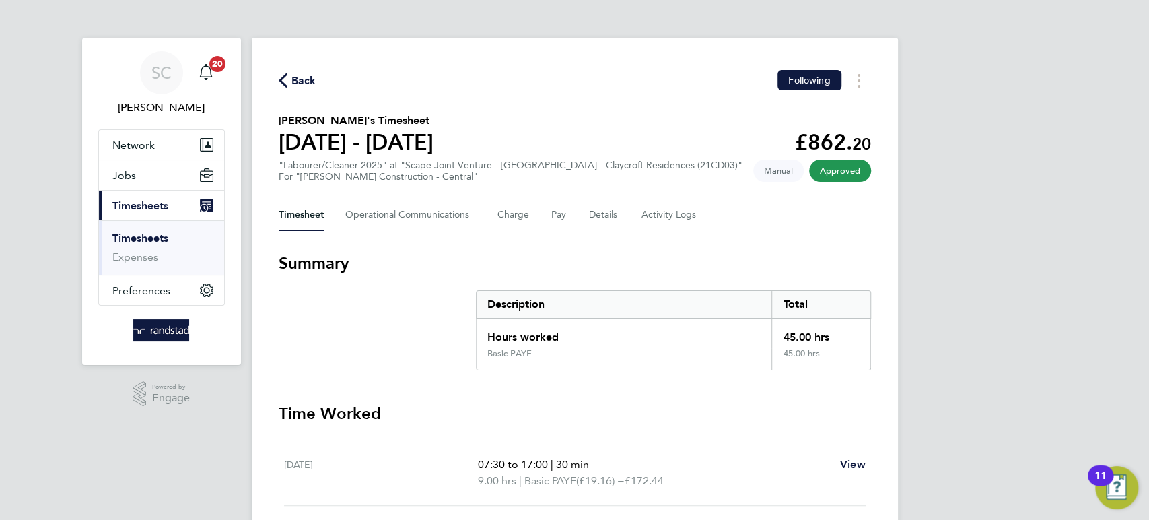
click at [301, 73] on span "Back" at bounding box center [304, 81] width 25 height 16
click at [0, 0] on input "[PERSON_NAME]" at bounding box center [0, 0] width 0 height 0
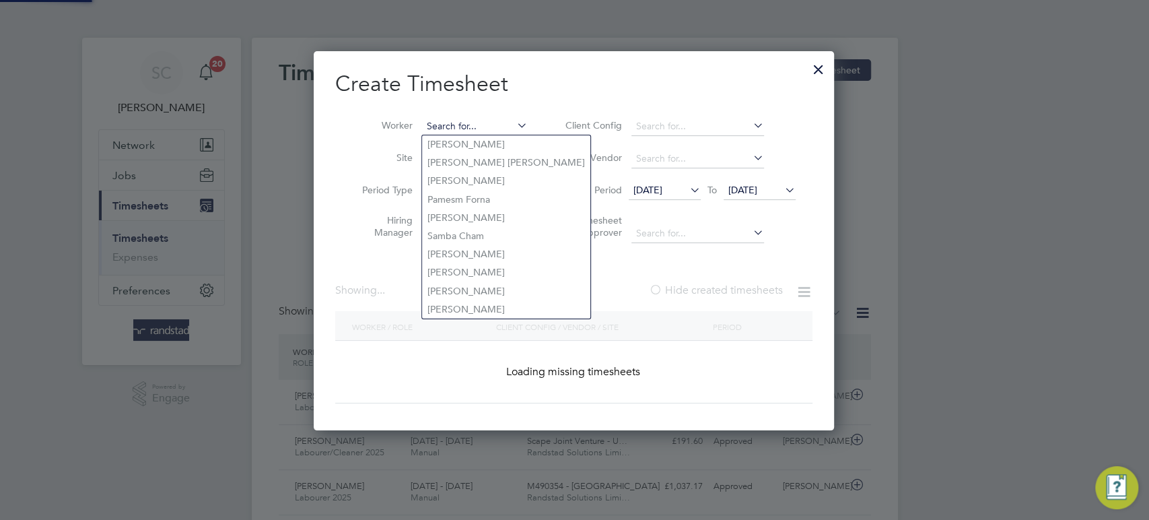
click at [439, 121] on input at bounding box center [475, 126] width 106 height 19
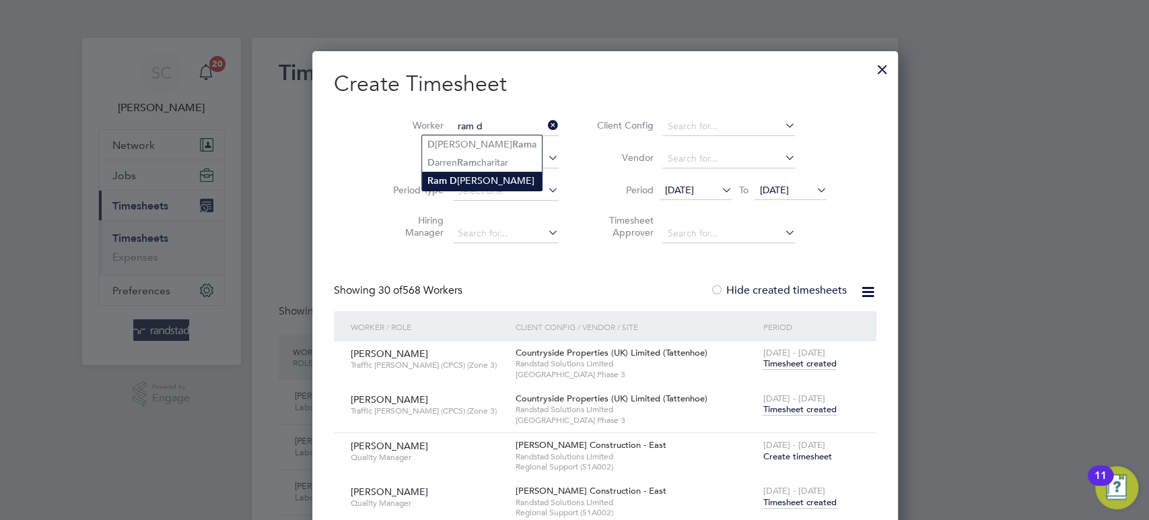
click at [433, 177] on b "Ram" at bounding box center [438, 180] width 20 height 11
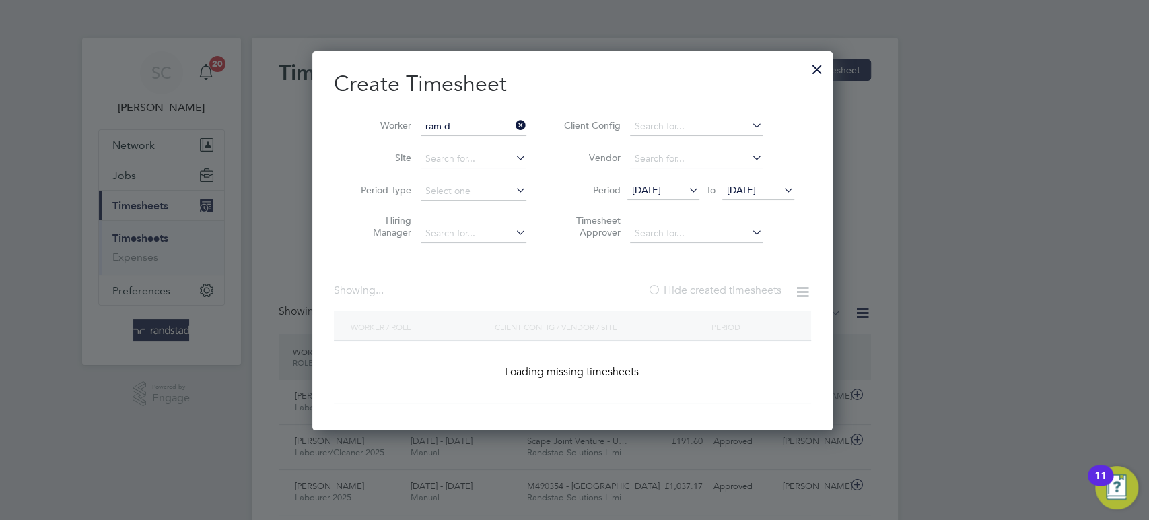
type input "[PERSON_NAME]"
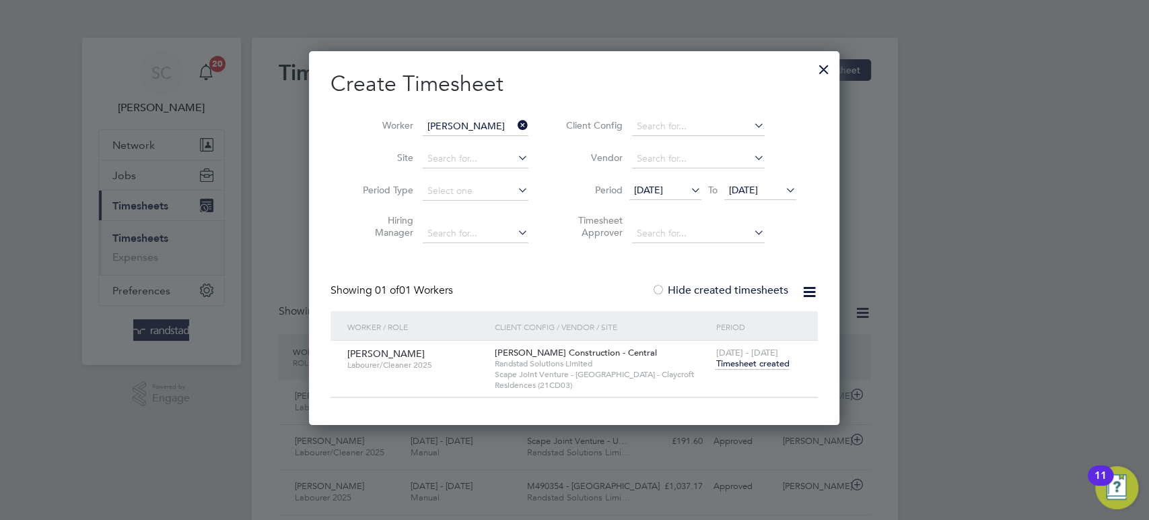
click at [756, 369] on div "[DATE] - [DATE] Timesheet created" at bounding box center [758, 359] width 92 height 36
click at [754, 366] on span "Timesheet created" at bounding box center [752, 363] width 73 height 12
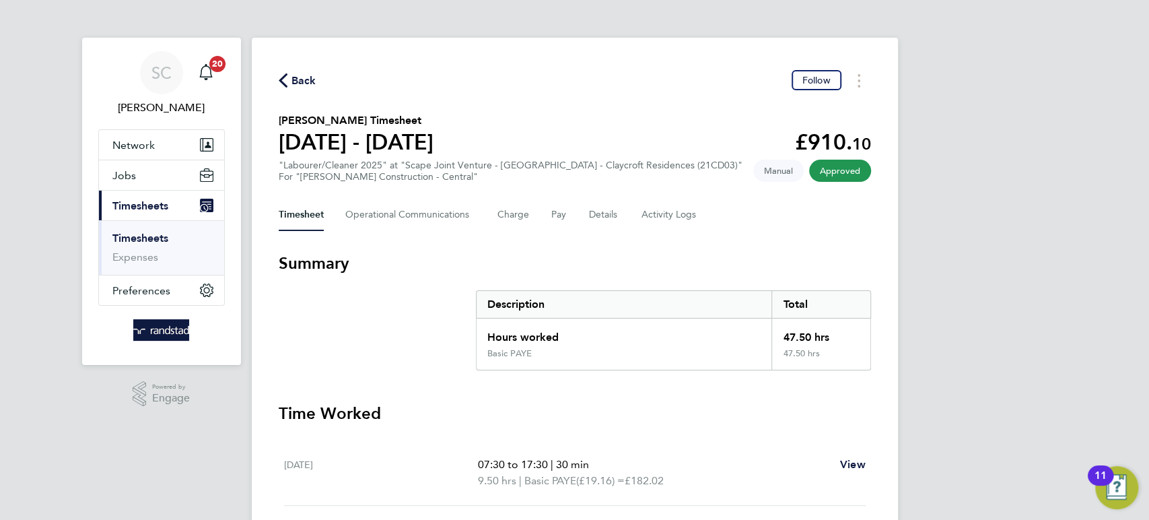
click at [299, 77] on span "Back" at bounding box center [304, 81] width 25 height 16
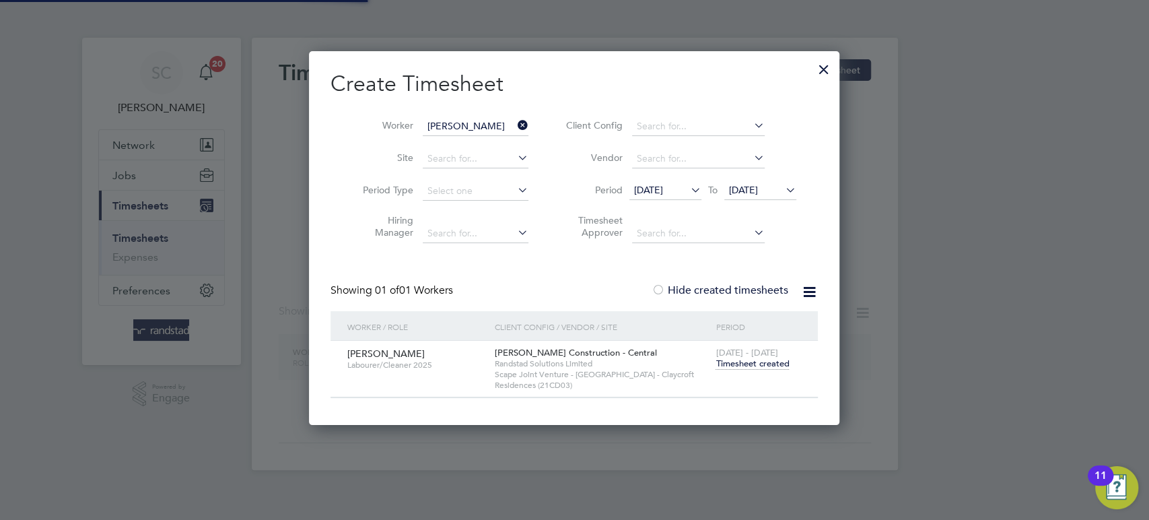
click at [443, 127] on input "[PERSON_NAME]" at bounding box center [476, 126] width 106 height 19
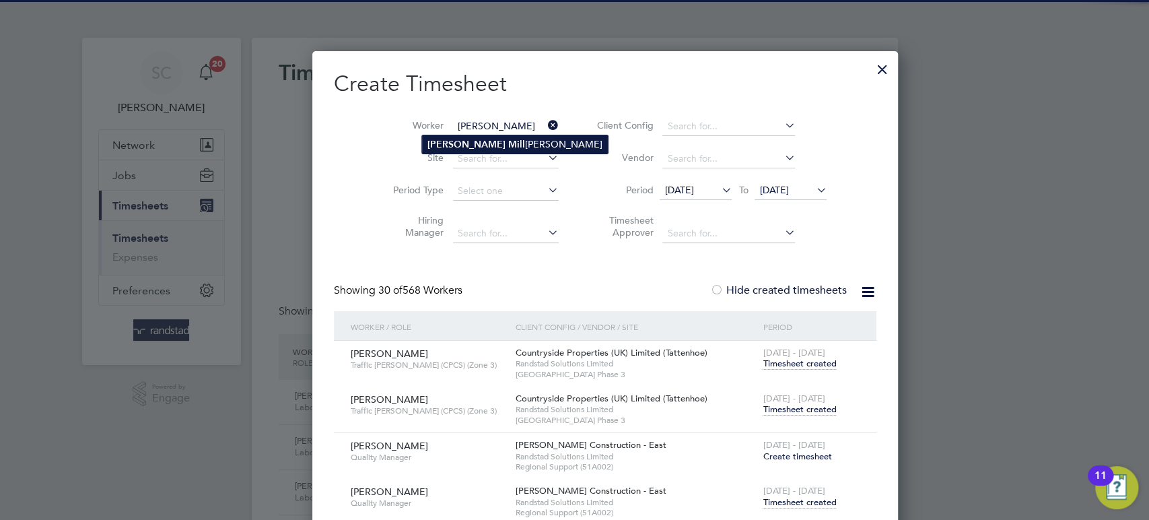
click at [444, 145] on b "[PERSON_NAME]" at bounding box center [467, 144] width 78 height 11
type input "[PERSON_NAME]"
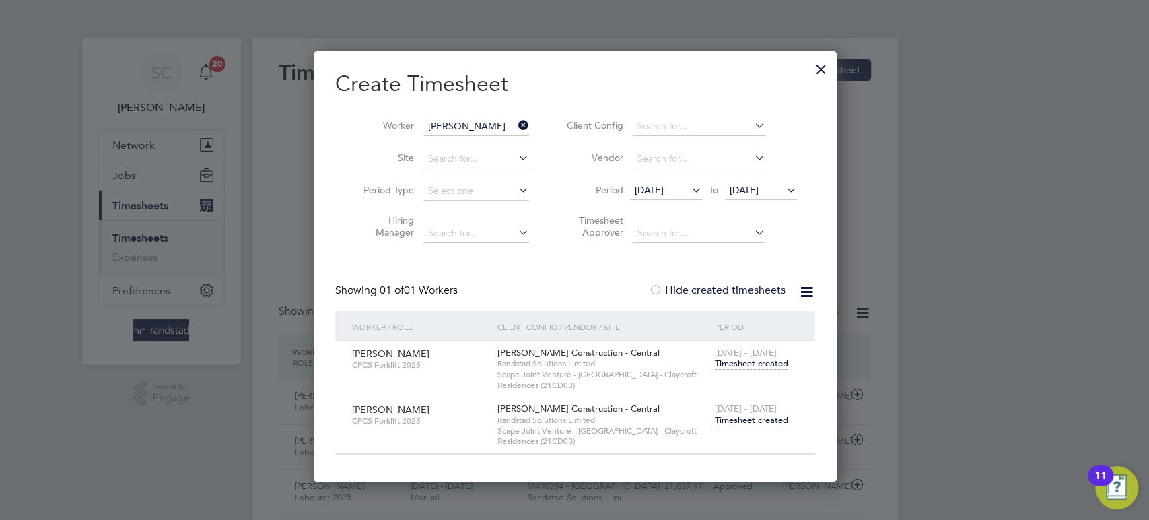
click at [737, 415] on span "Timesheet created" at bounding box center [751, 420] width 73 height 12
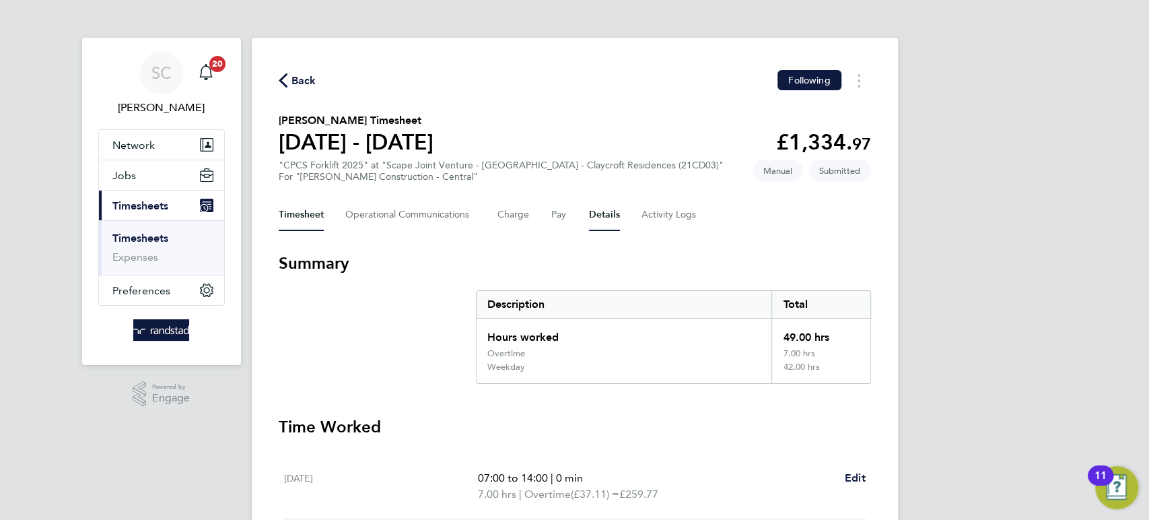
click at [591, 211] on button "Details" at bounding box center [604, 215] width 31 height 32
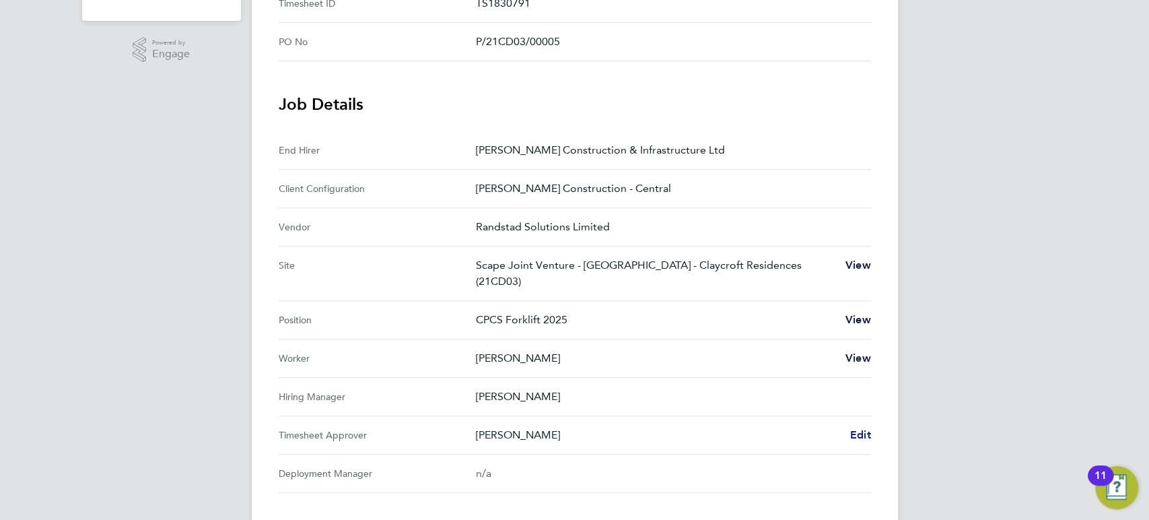
click at [859, 429] on span "Edit" at bounding box center [860, 434] width 21 height 13
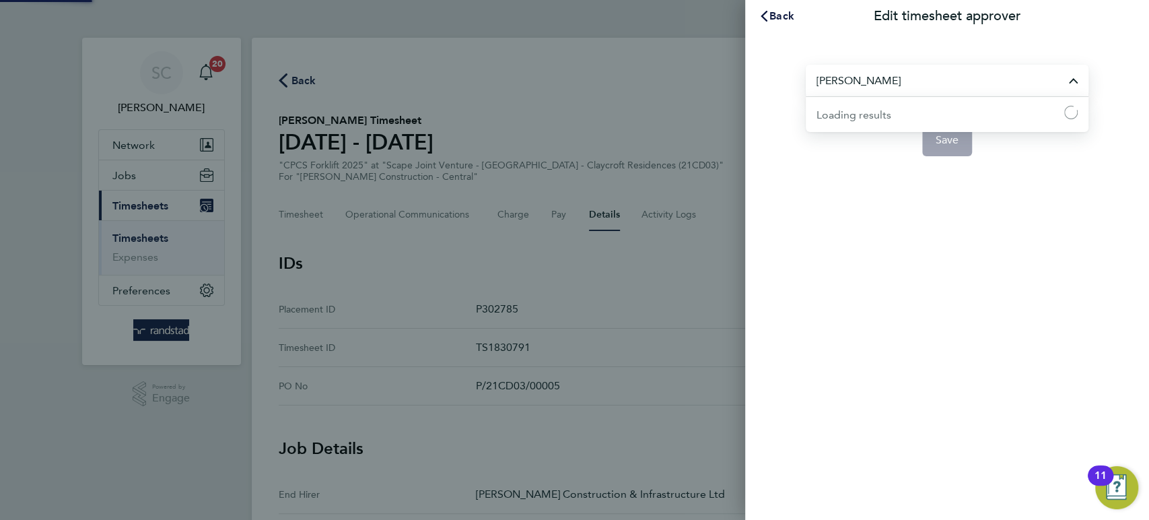
click at [862, 83] on input "[PERSON_NAME]" at bounding box center [947, 81] width 283 height 32
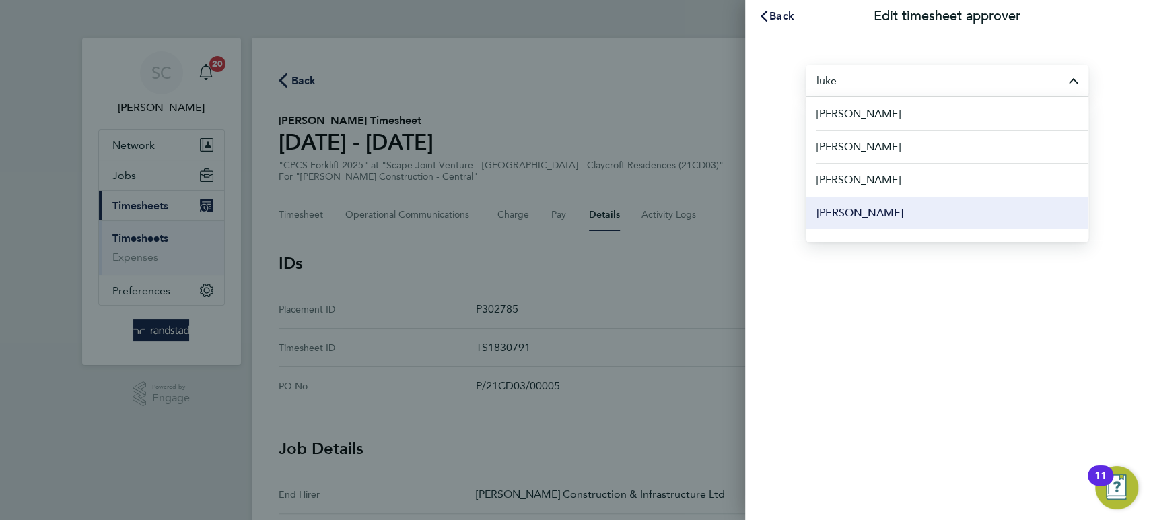
click at [856, 205] on span "[PERSON_NAME]" at bounding box center [860, 213] width 87 height 16
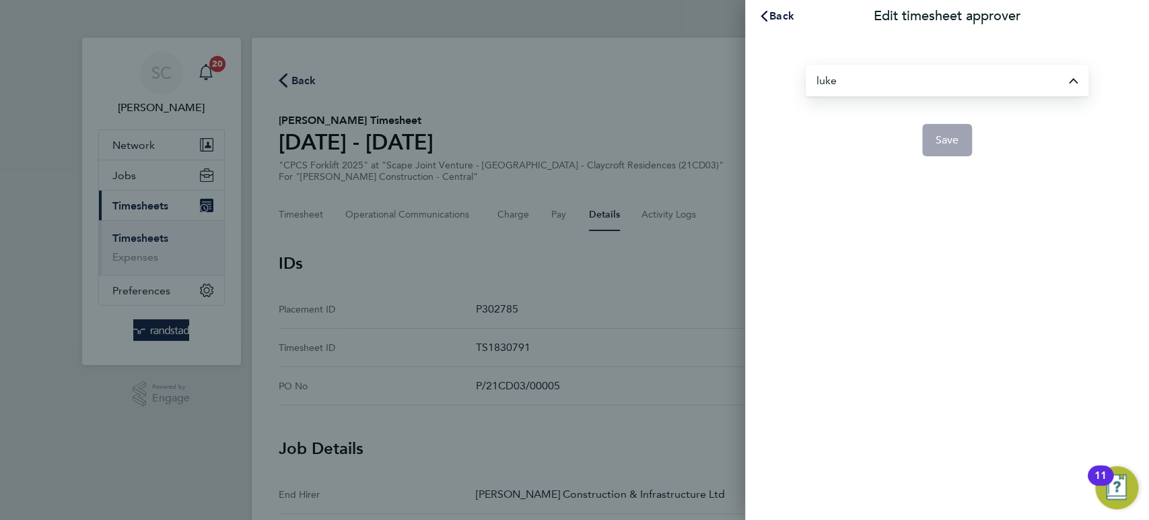
type input "[PERSON_NAME]"
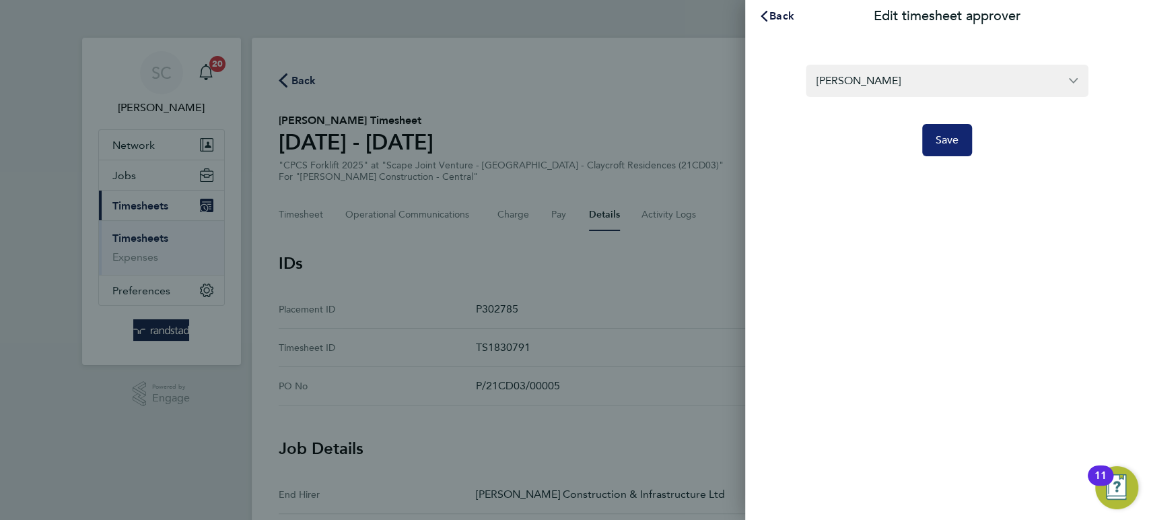
click at [948, 143] on span "Save" at bounding box center [948, 139] width 24 height 13
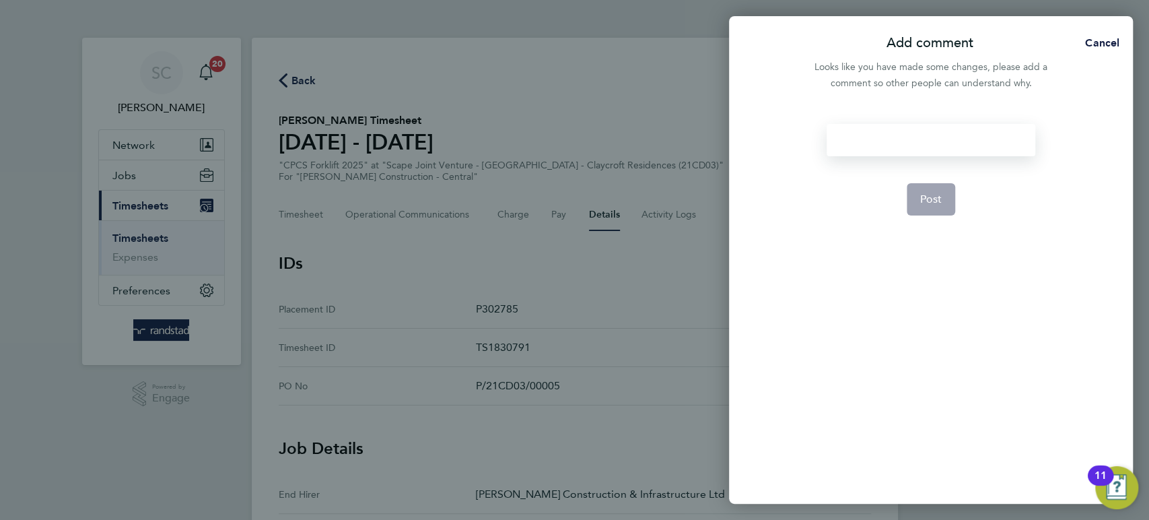
click at [945, 143] on div at bounding box center [931, 140] width 208 height 32
click at [883, 136] on div at bounding box center [931, 140] width 208 height 32
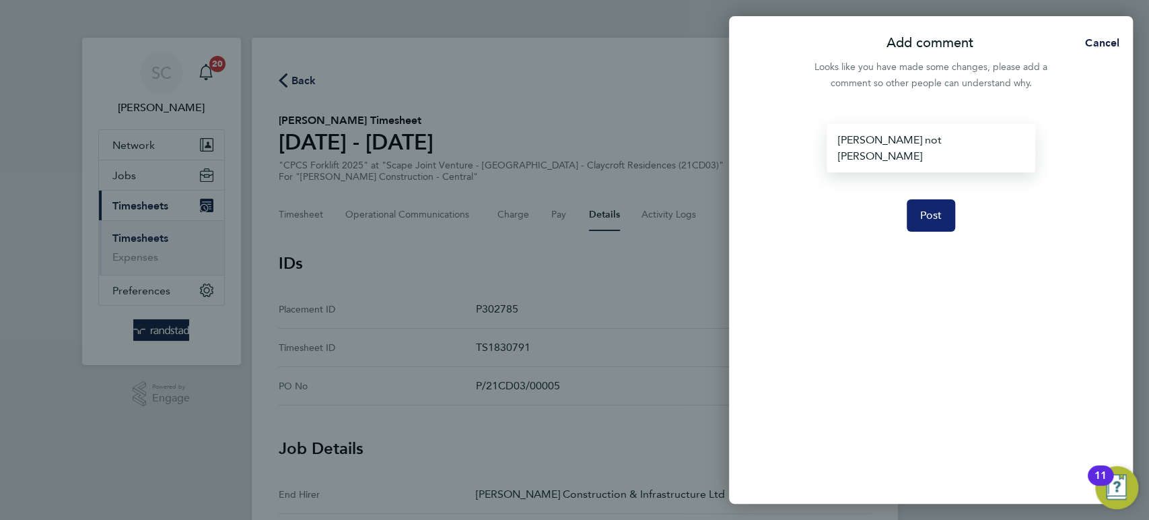
click at [927, 209] on span "Post" at bounding box center [931, 215] width 22 height 13
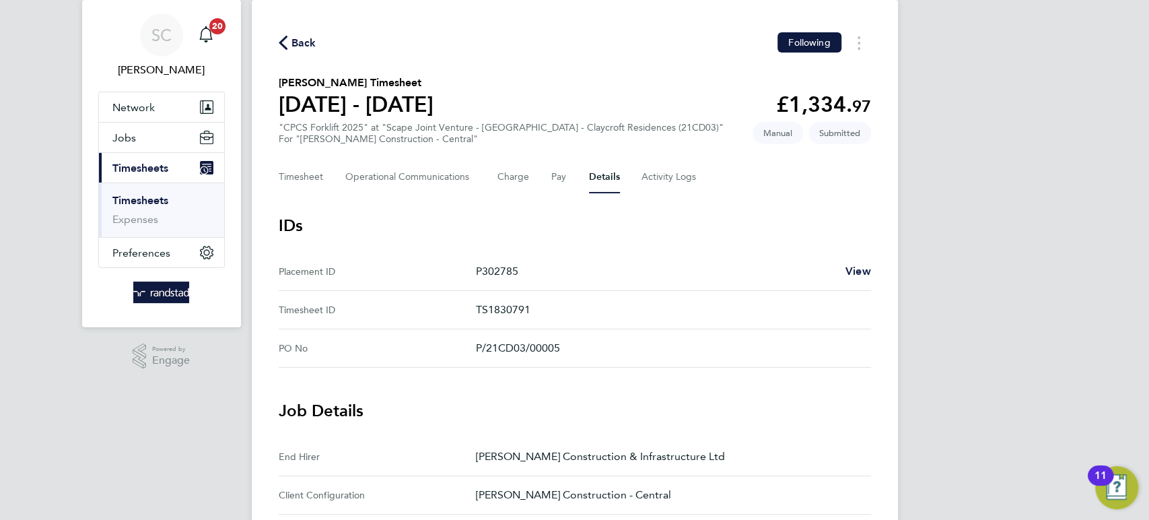
click at [312, 44] on span "Back" at bounding box center [304, 43] width 25 height 16
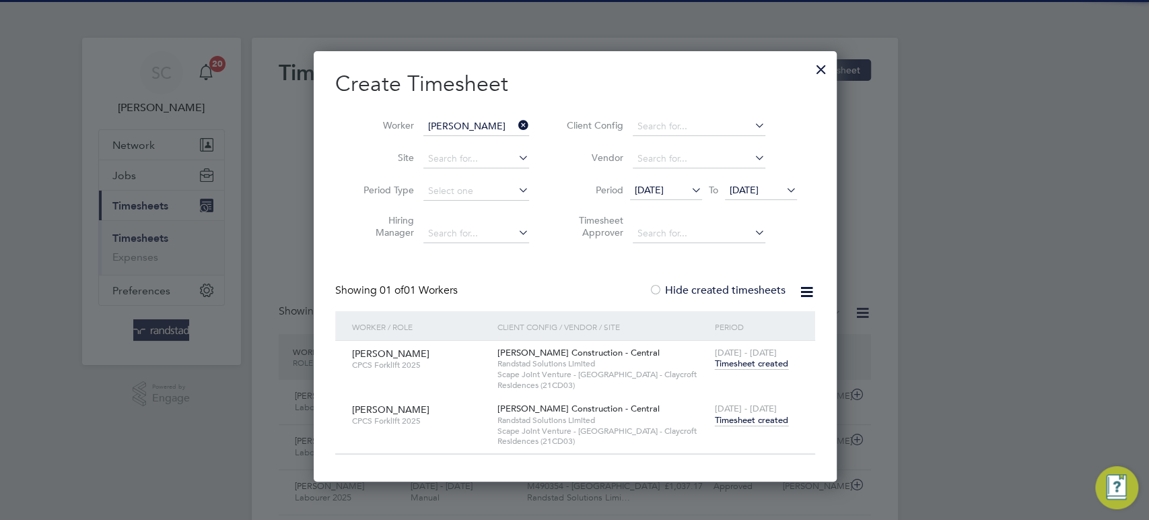
scroll to position [7, 6]
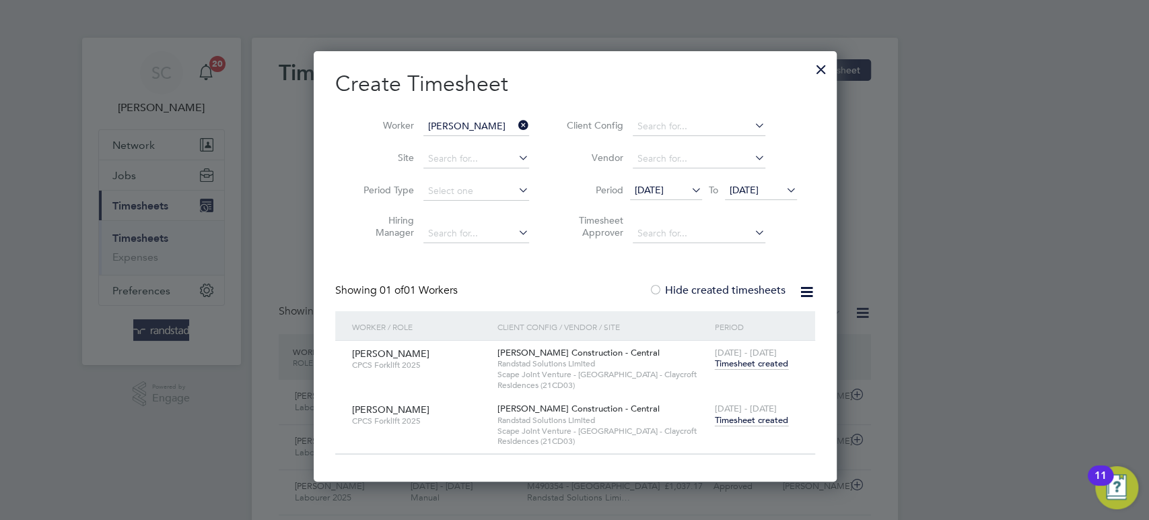
click at [763, 420] on span "Timesheet created" at bounding box center [751, 420] width 73 height 12
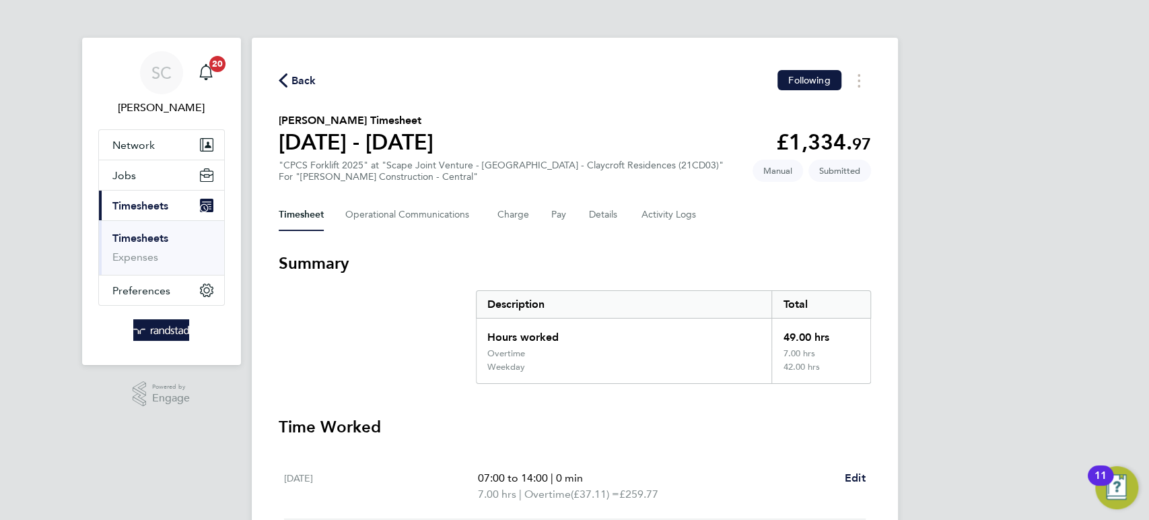
click at [308, 79] on span "Back" at bounding box center [304, 81] width 25 height 16
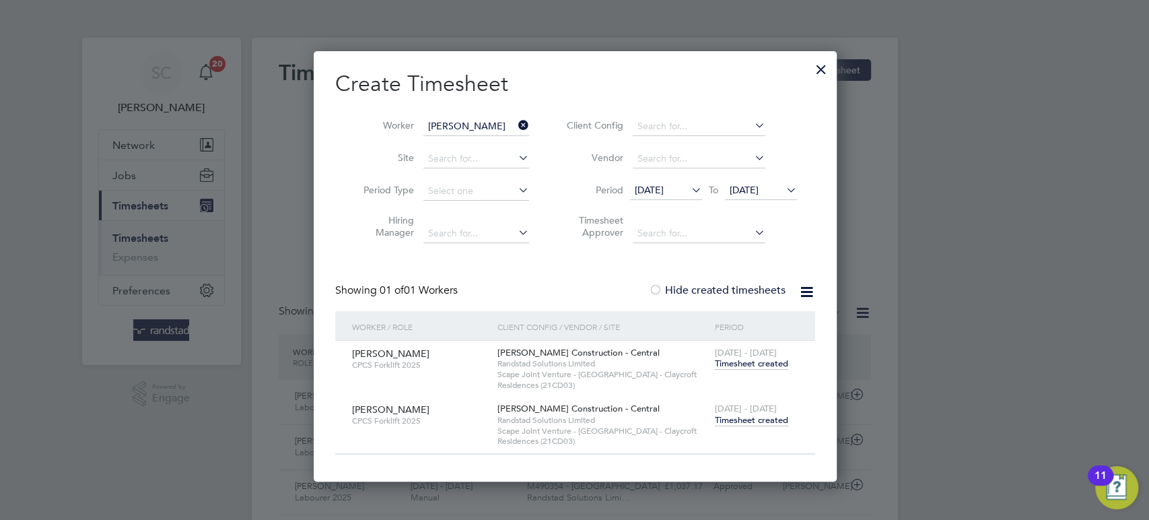
click at [757, 414] on span "Timesheet created" at bounding box center [751, 420] width 73 height 12
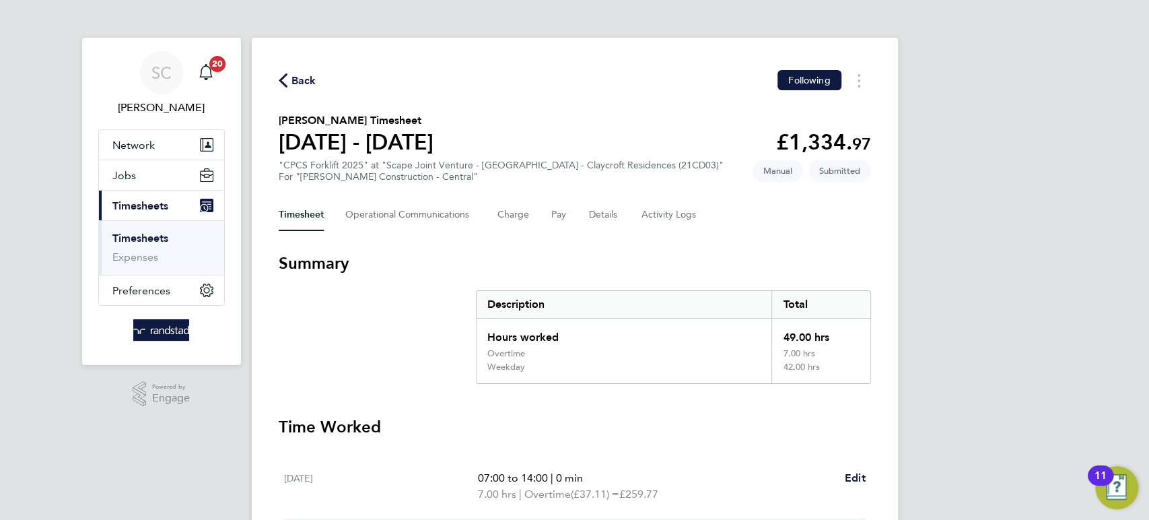
click at [314, 77] on span "Back" at bounding box center [304, 81] width 25 height 16
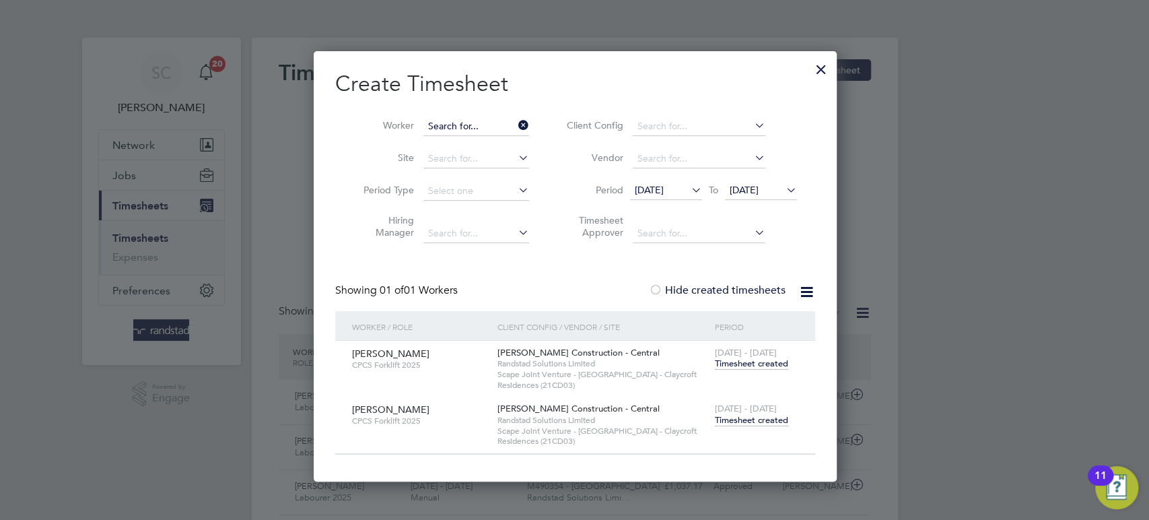
click at [446, 128] on input at bounding box center [476, 126] width 106 height 19
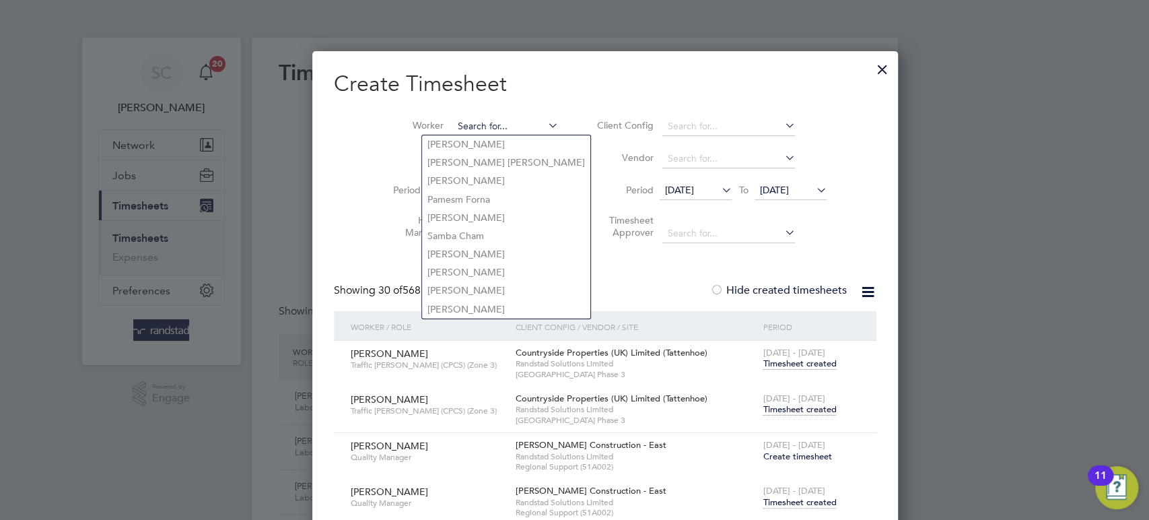
click at [453, 117] on input at bounding box center [506, 126] width 106 height 19
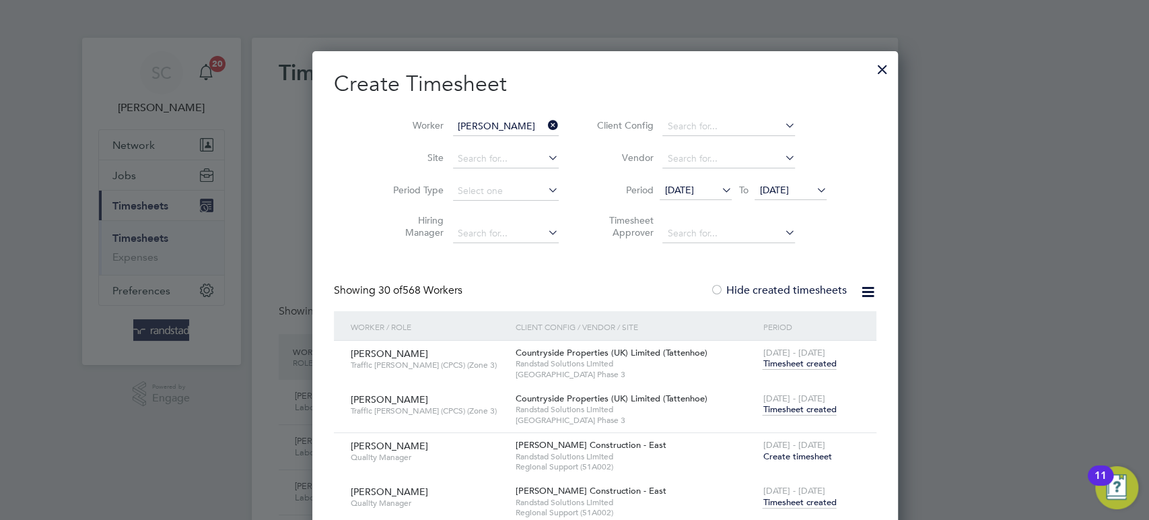
click at [444, 140] on b "[PERSON_NAME]" at bounding box center [467, 144] width 78 height 11
type input "[PERSON_NAME]"
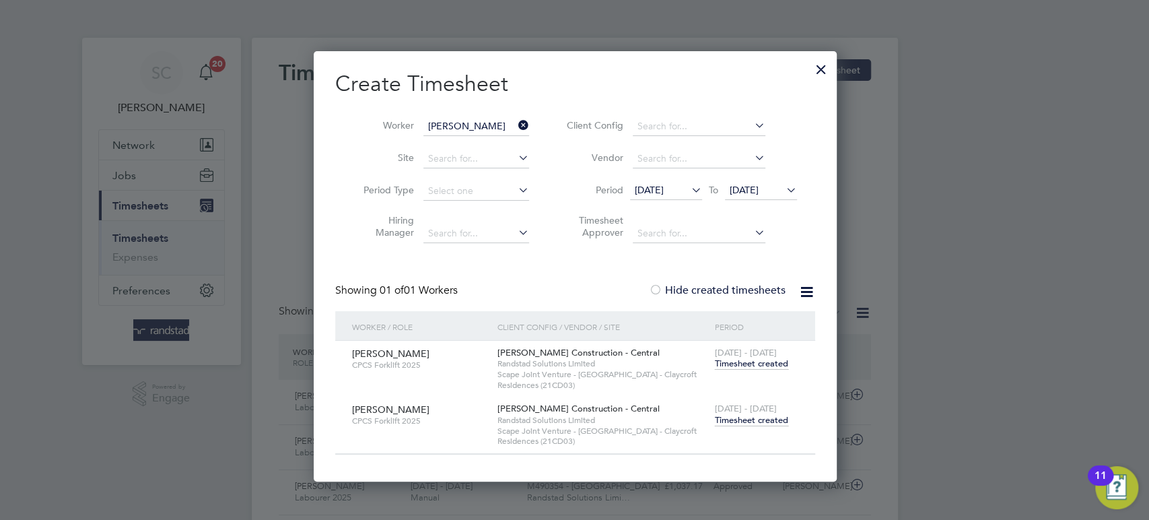
click at [759, 420] on span "Timesheet created" at bounding box center [751, 420] width 73 height 12
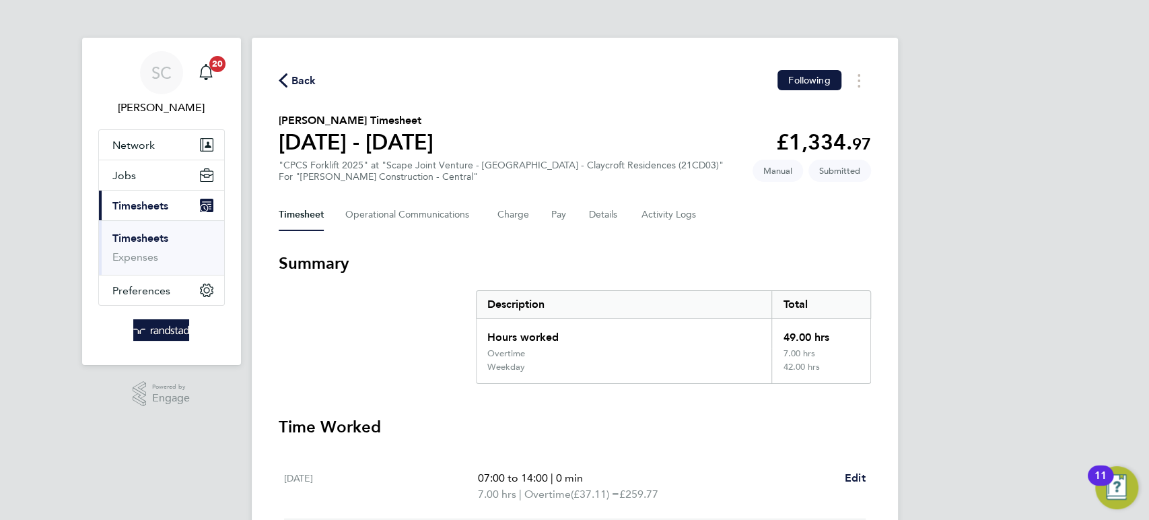
click at [296, 81] on span "Back" at bounding box center [304, 81] width 25 height 16
click at [0, 0] on input "[PERSON_NAME]" at bounding box center [0, 0] width 0 height 0
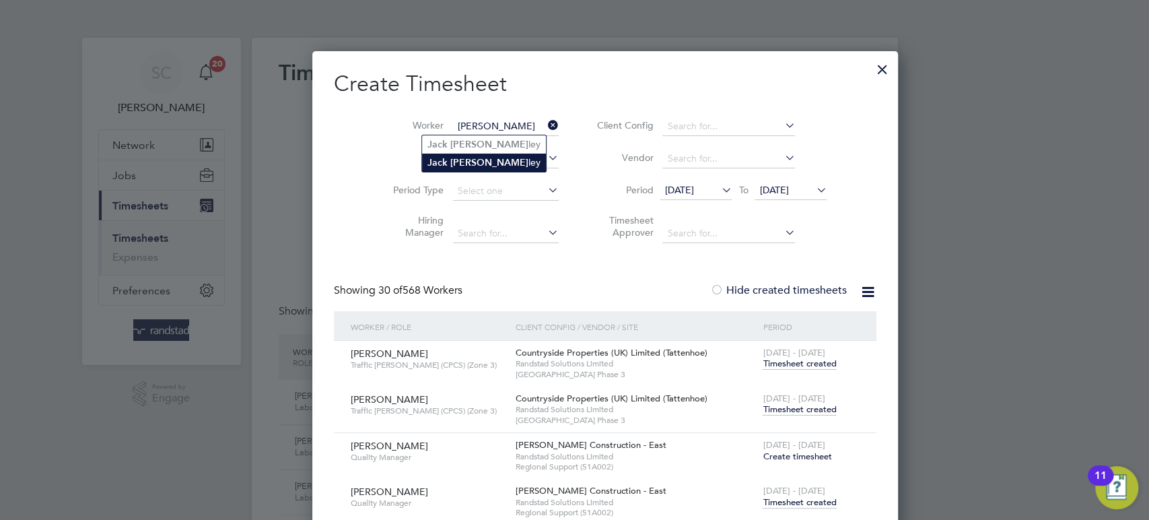
click at [447, 165] on li "[PERSON_NAME]" at bounding box center [484, 163] width 124 height 18
type input "[PERSON_NAME]"
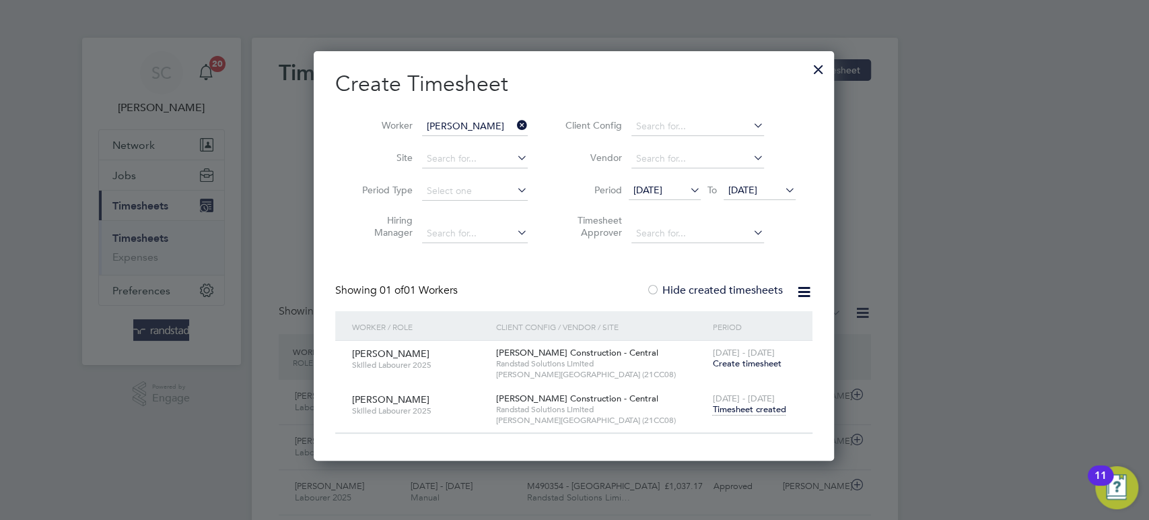
click at [749, 411] on span "Timesheet created" at bounding box center [748, 409] width 73 height 12
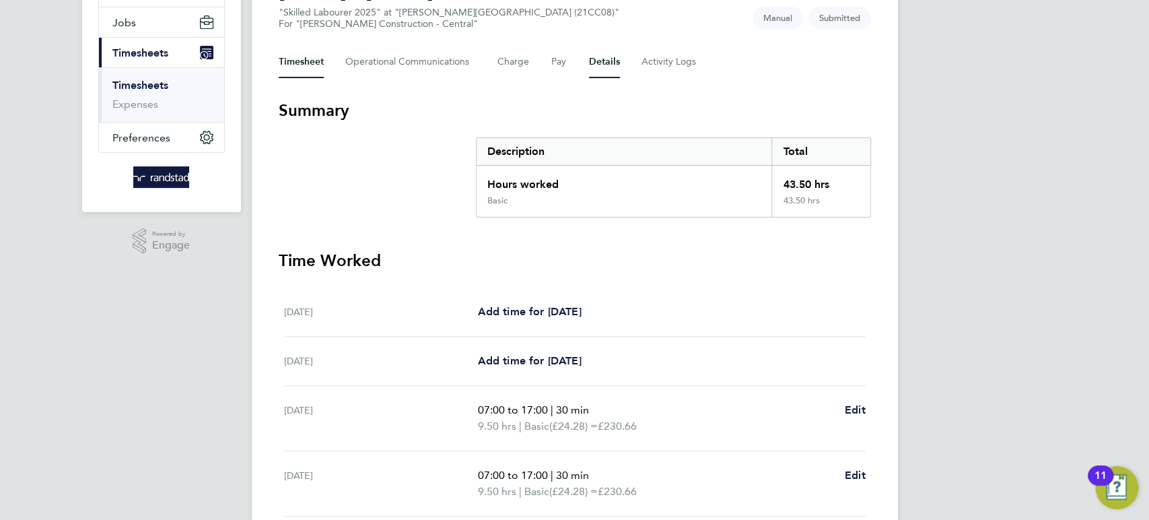
click at [597, 60] on button "Details" at bounding box center [604, 62] width 31 height 32
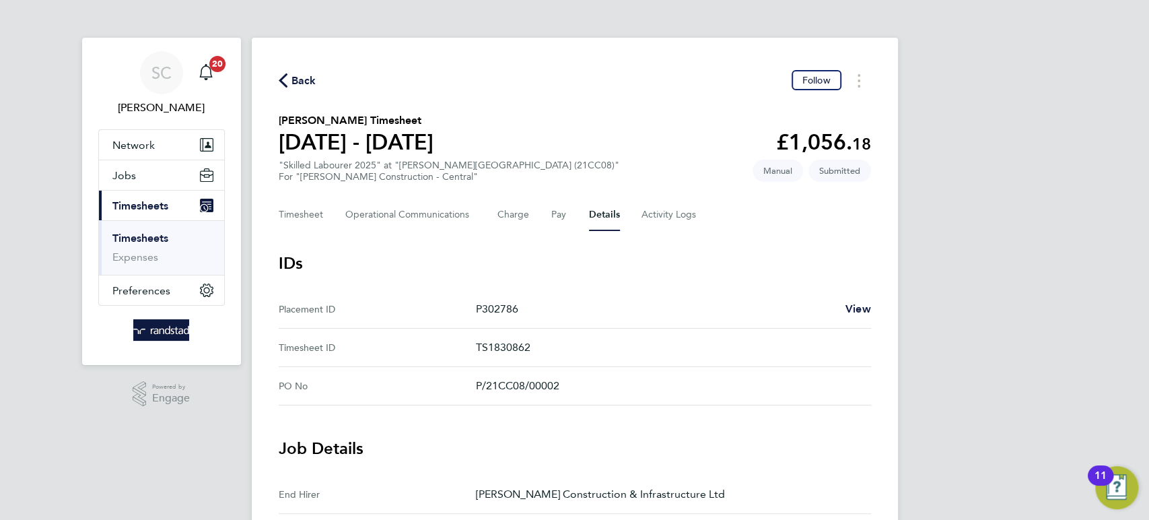
click at [299, 77] on span "Back" at bounding box center [304, 81] width 25 height 16
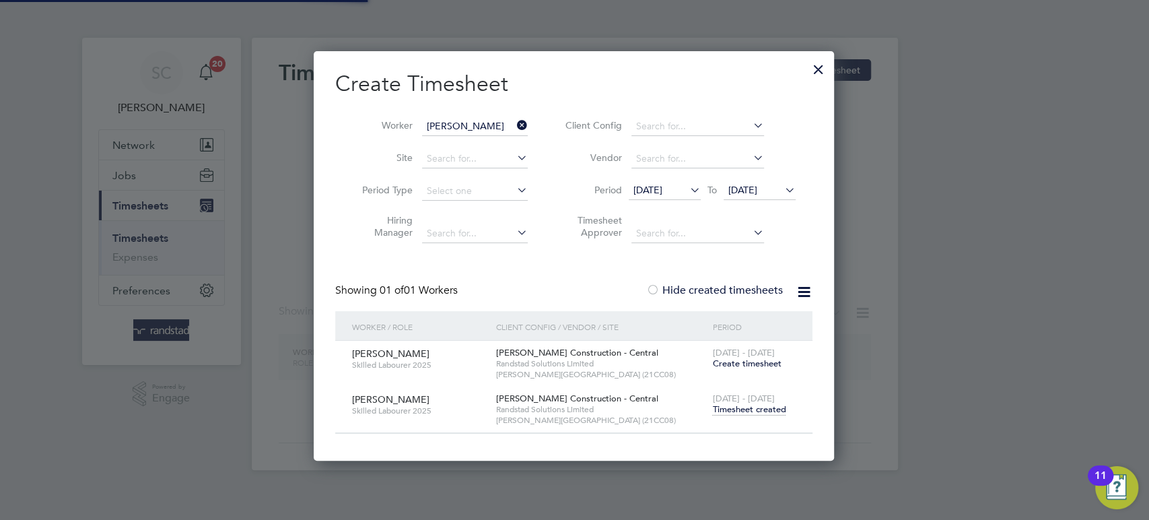
click at [467, 127] on input "[PERSON_NAME]" at bounding box center [475, 126] width 106 height 19
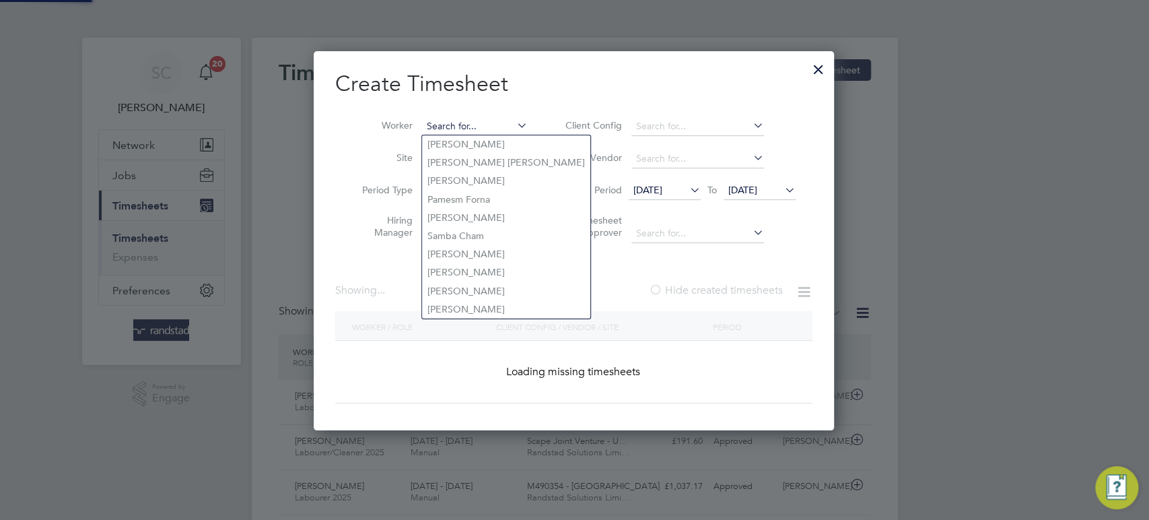
scroll to position [7, 6]
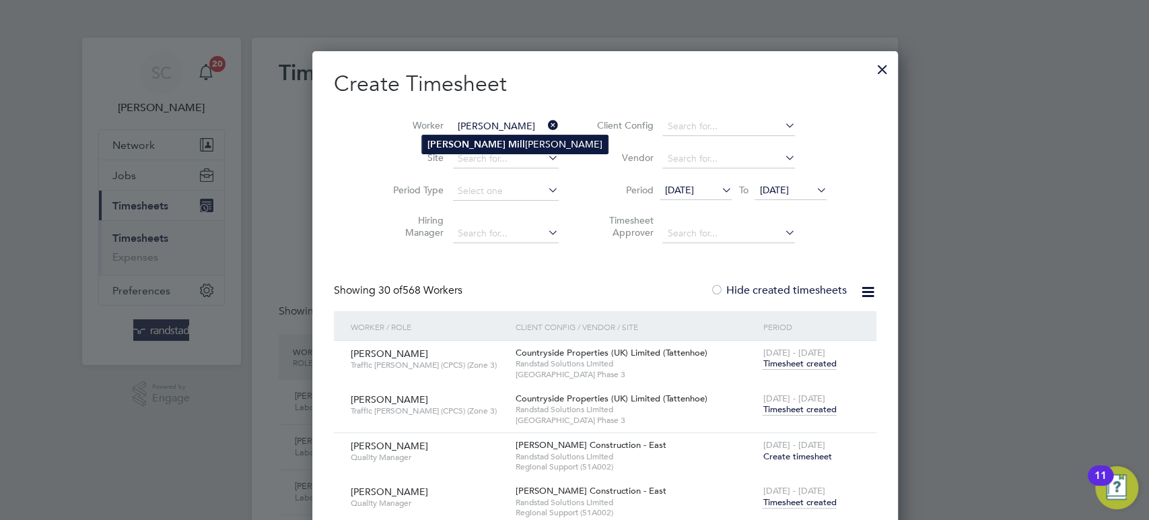
click at [508, 140] on b "Mill" at bounding box center [516, 144] width 17 height 11
type input "[PERSON_NAME]"
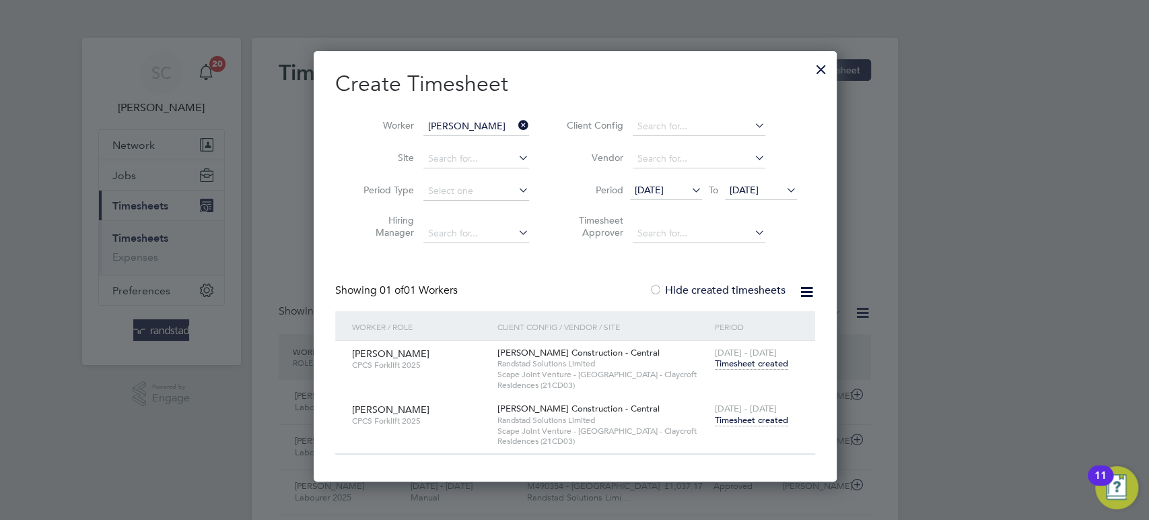
click at [733, 417] on span "Timesheet created" at bounding box center [751, 420] width 73 height 12
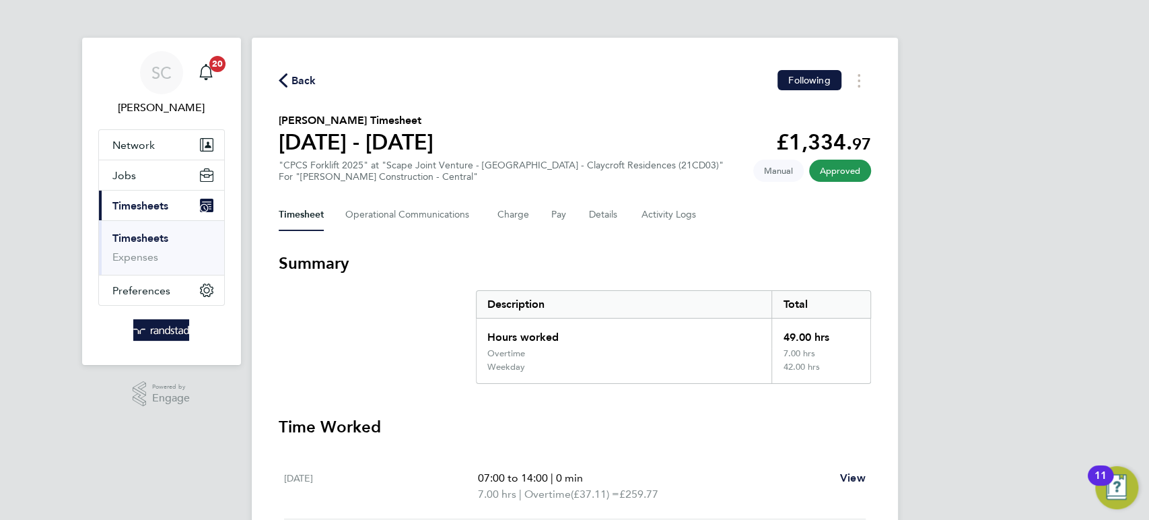
click at [301, 77] on span "Back" at bounding box center [304, 81] width 25 height 16
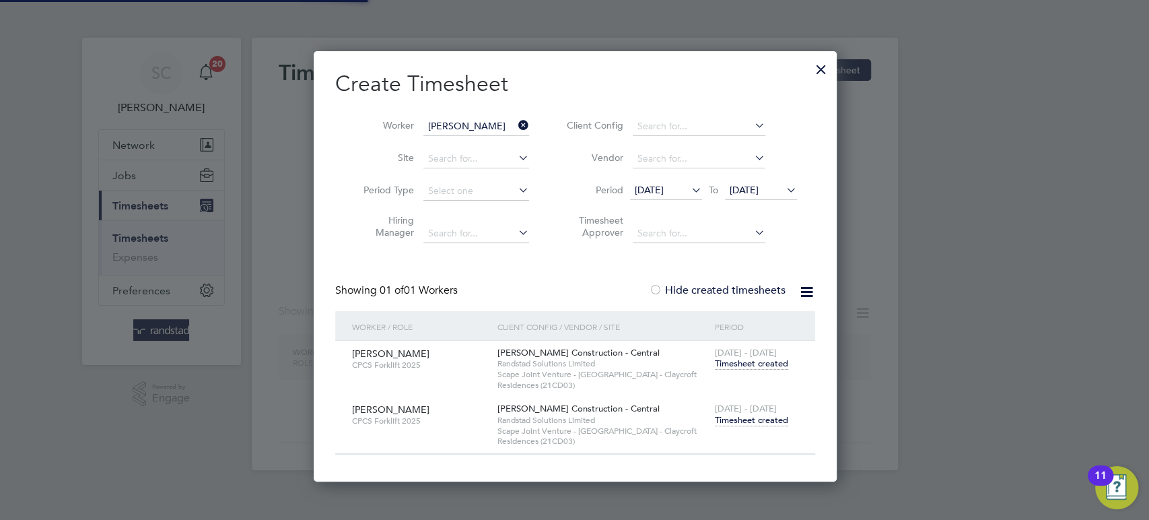
click at [461, 128] on input "[PERSON_NAME]" at bounding box center [476, 126] width 106 height 19
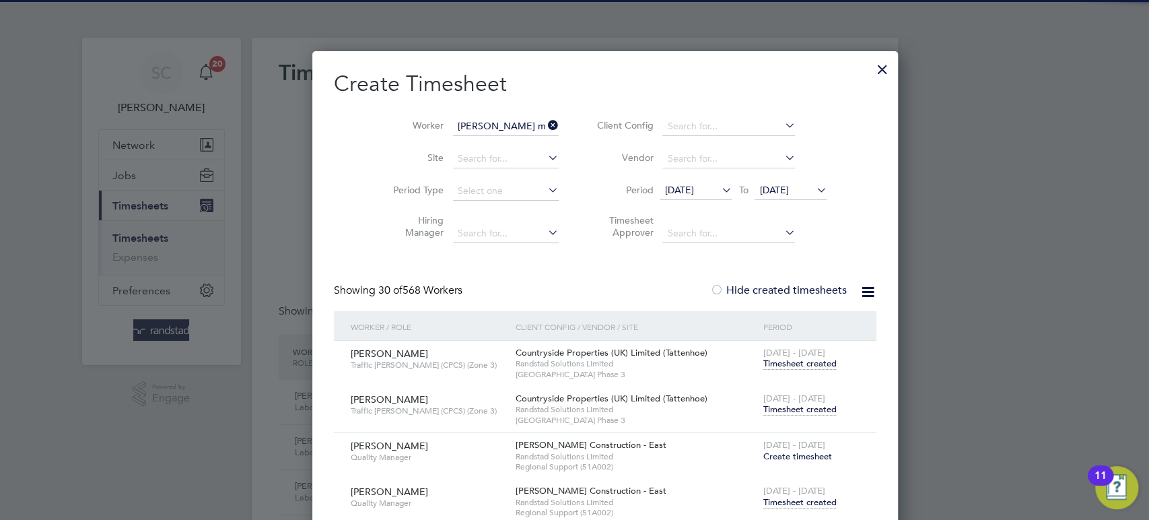
click at [508, 146] on b "Must" at bounding box center [519, 144] width 22 height 11
type input "[PERSON_NAME]"
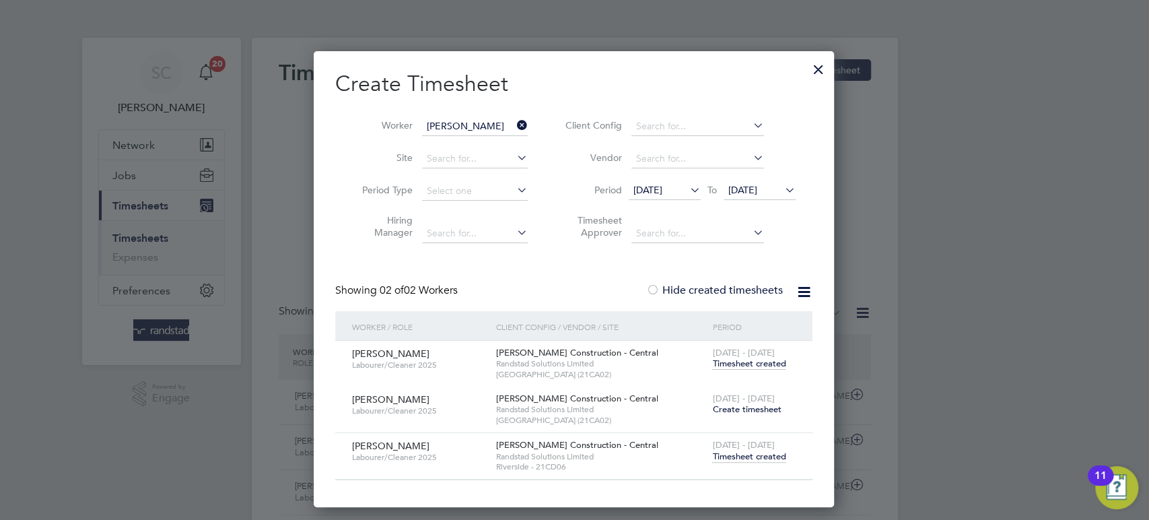
click at [739, 452] on span "Timesheet created" at bounding box center [748, 456] width 73 height 12
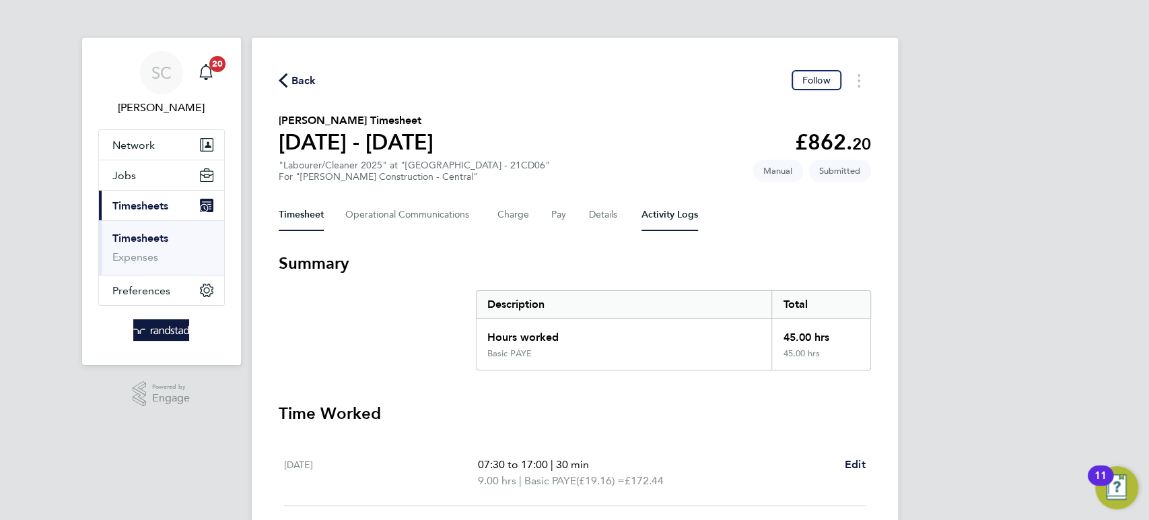
click at [666, 214] on Logs-tab "Activity Logs" at bounding box center [670, 215] width 57 height 32
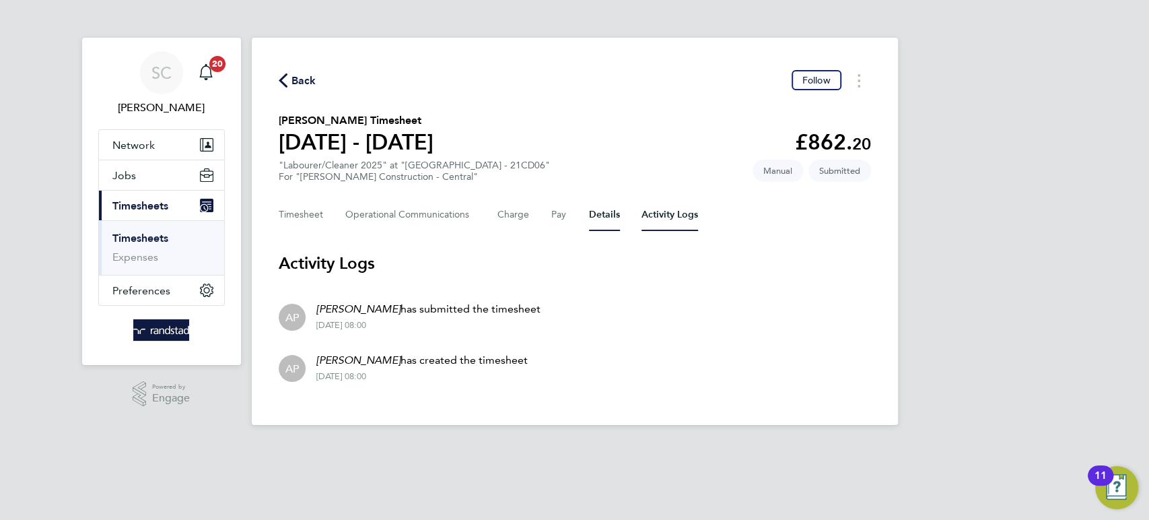
click at [601, 210] on button "Details" at bounding box center [604, 215] width 31 height 32
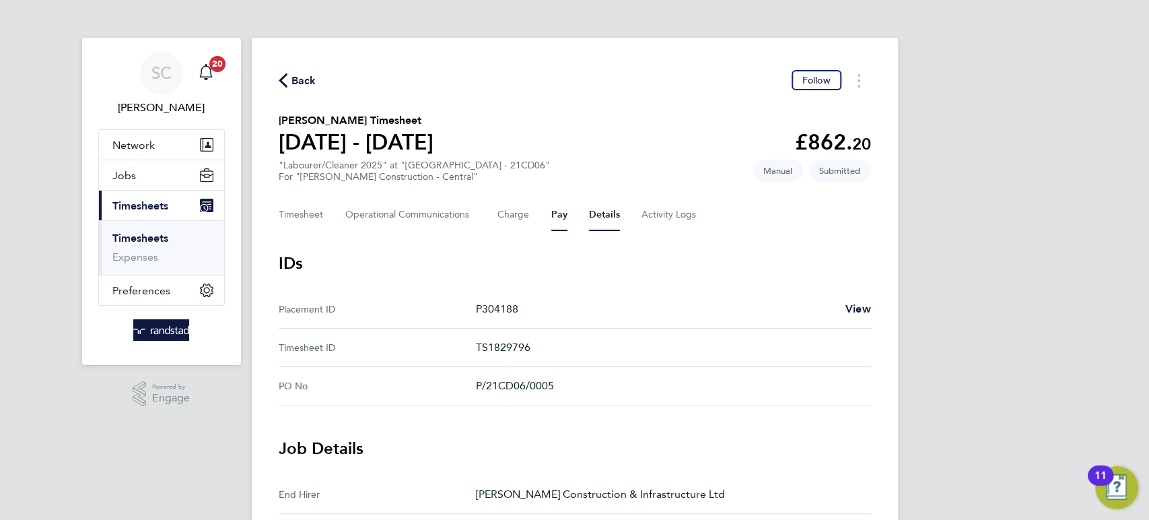
click at [554, 212] on button "Pay" at bounding box center [559, 215] width 16 height 32
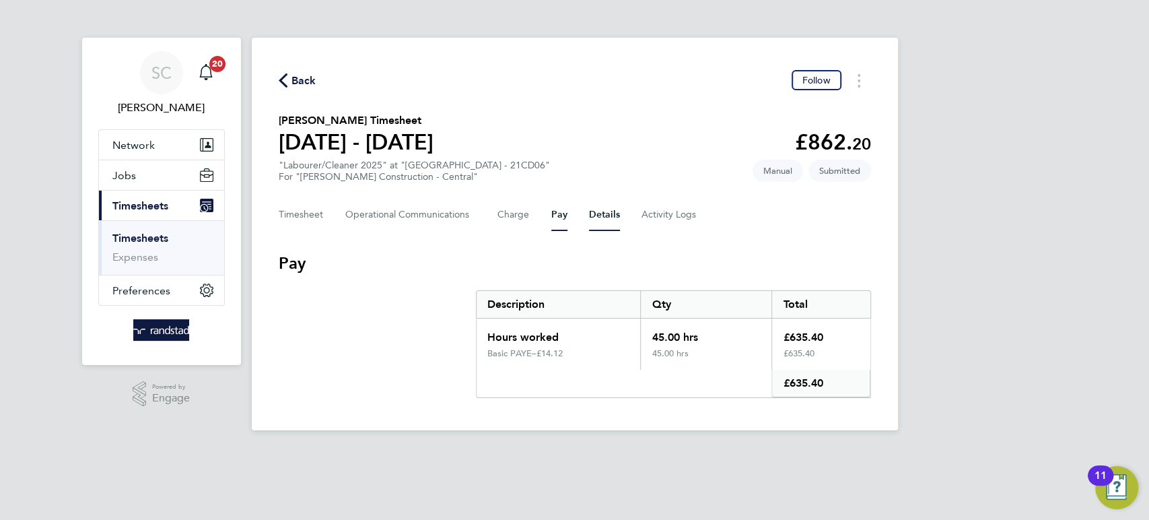
click at [599, 209] on button "Details" at bounding box center [604, 215] width 31 height 32
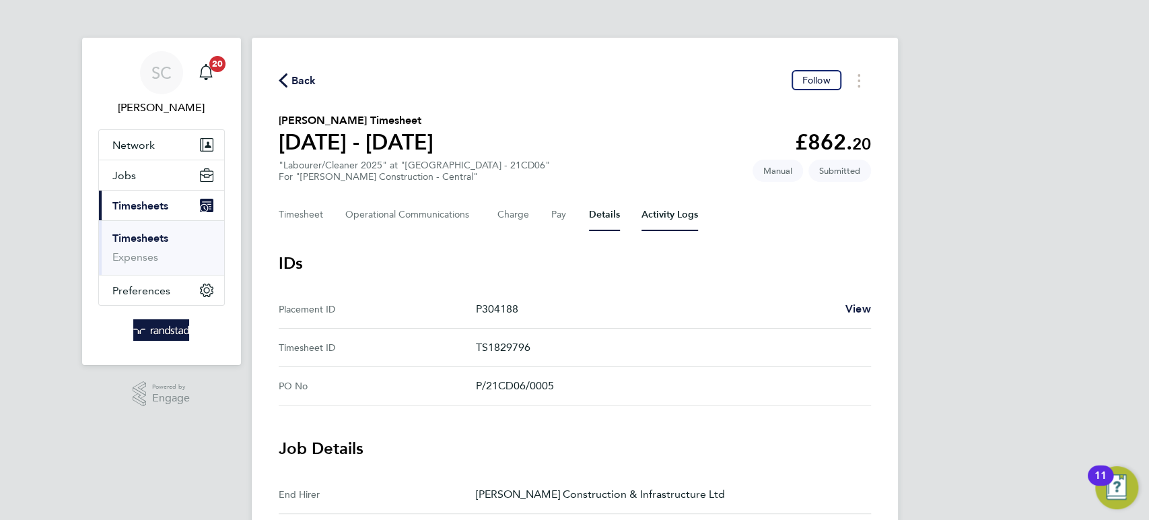
click at [653, 210] on Logs-tab "Activity Logs" at bounding box center [670, 215] width 57 height 32
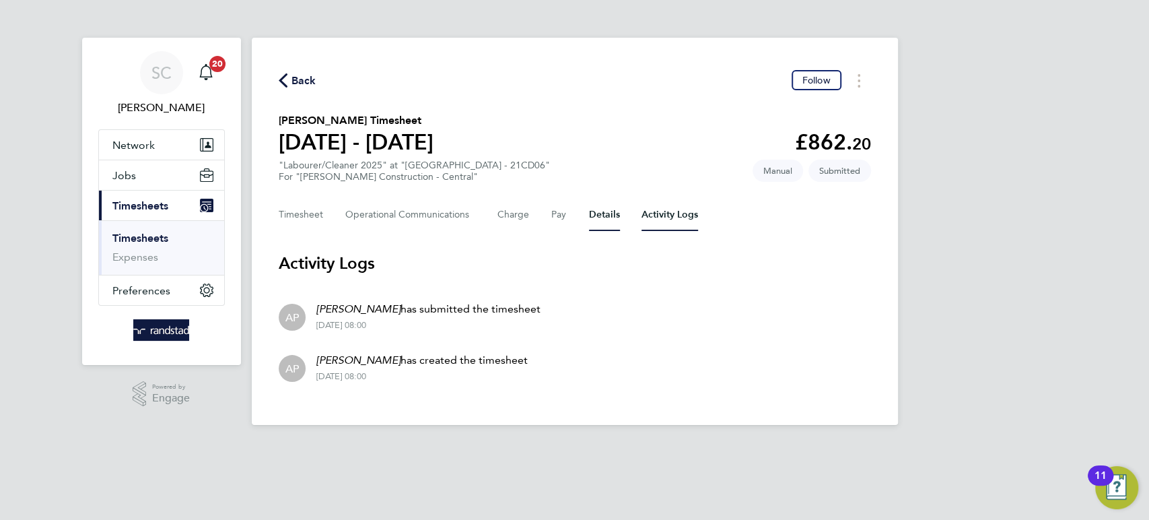
click at [592, 215] on button "Details" at bounding box center [604, 215] width 31 height 32
